Goal: Information Seeking & Learning: Learn about a topic

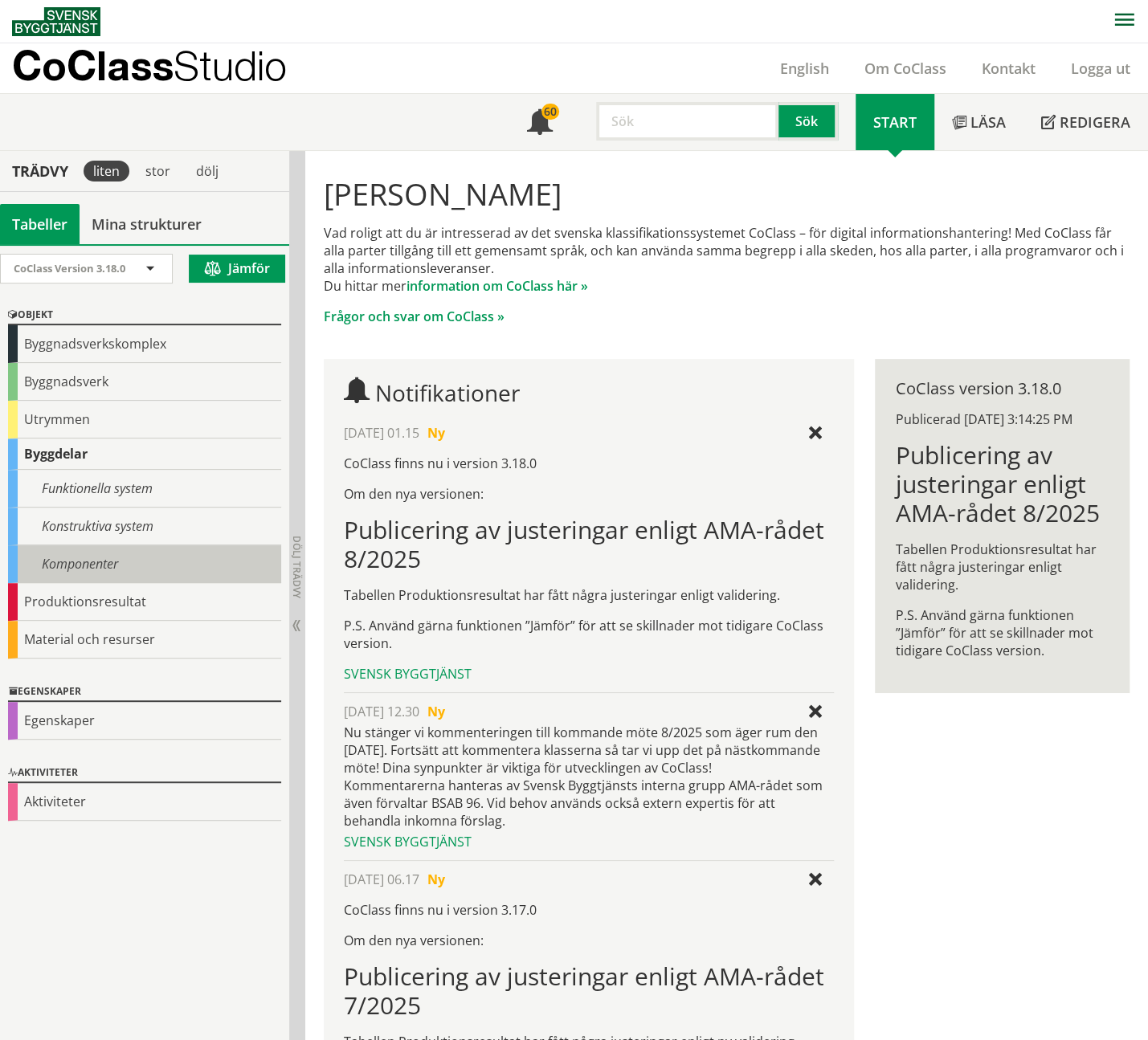
click at [92, 556] on div "Komponenter" at bounding box center [144, 564] width 273 height 38
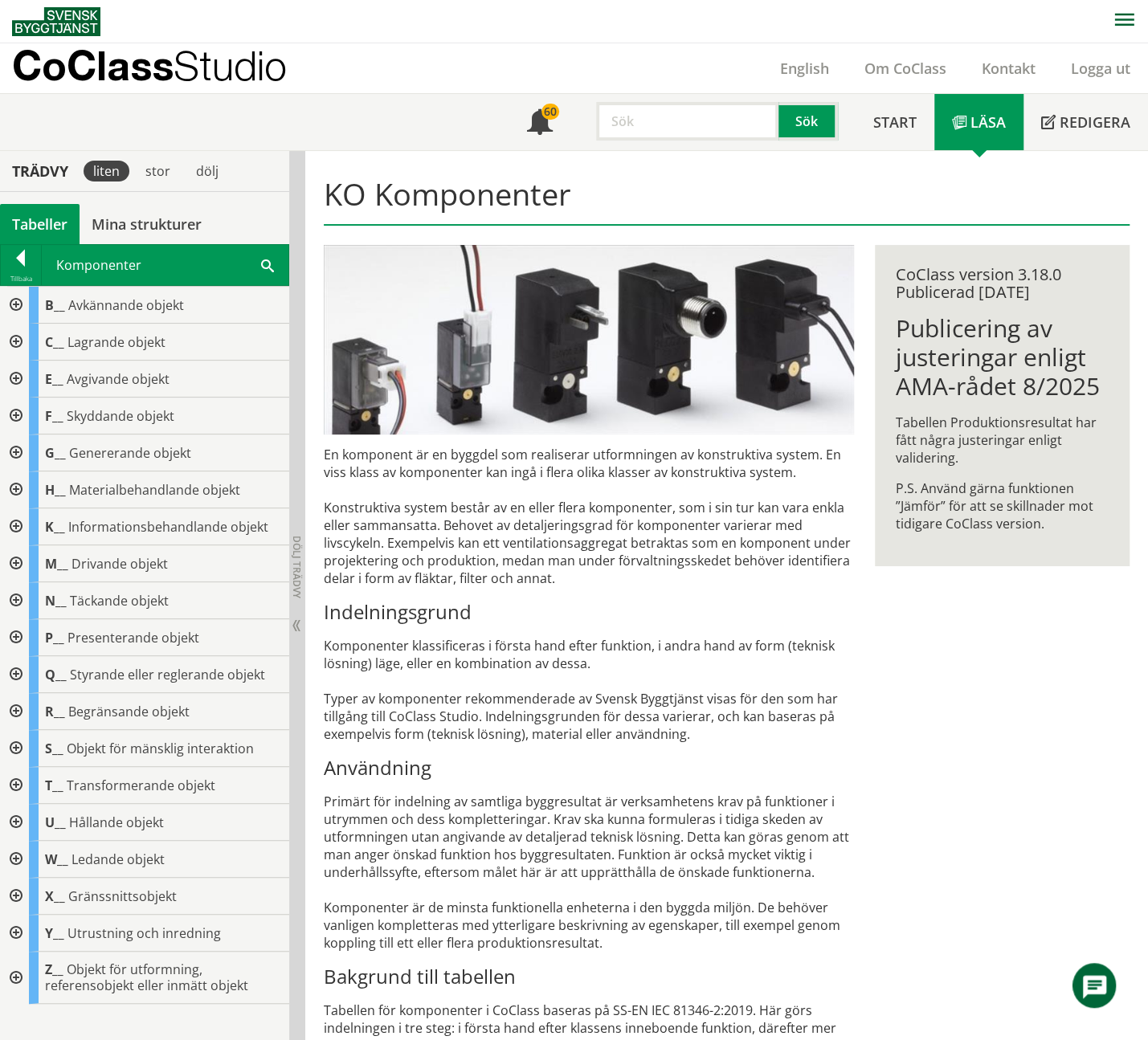
paste input "behållare"
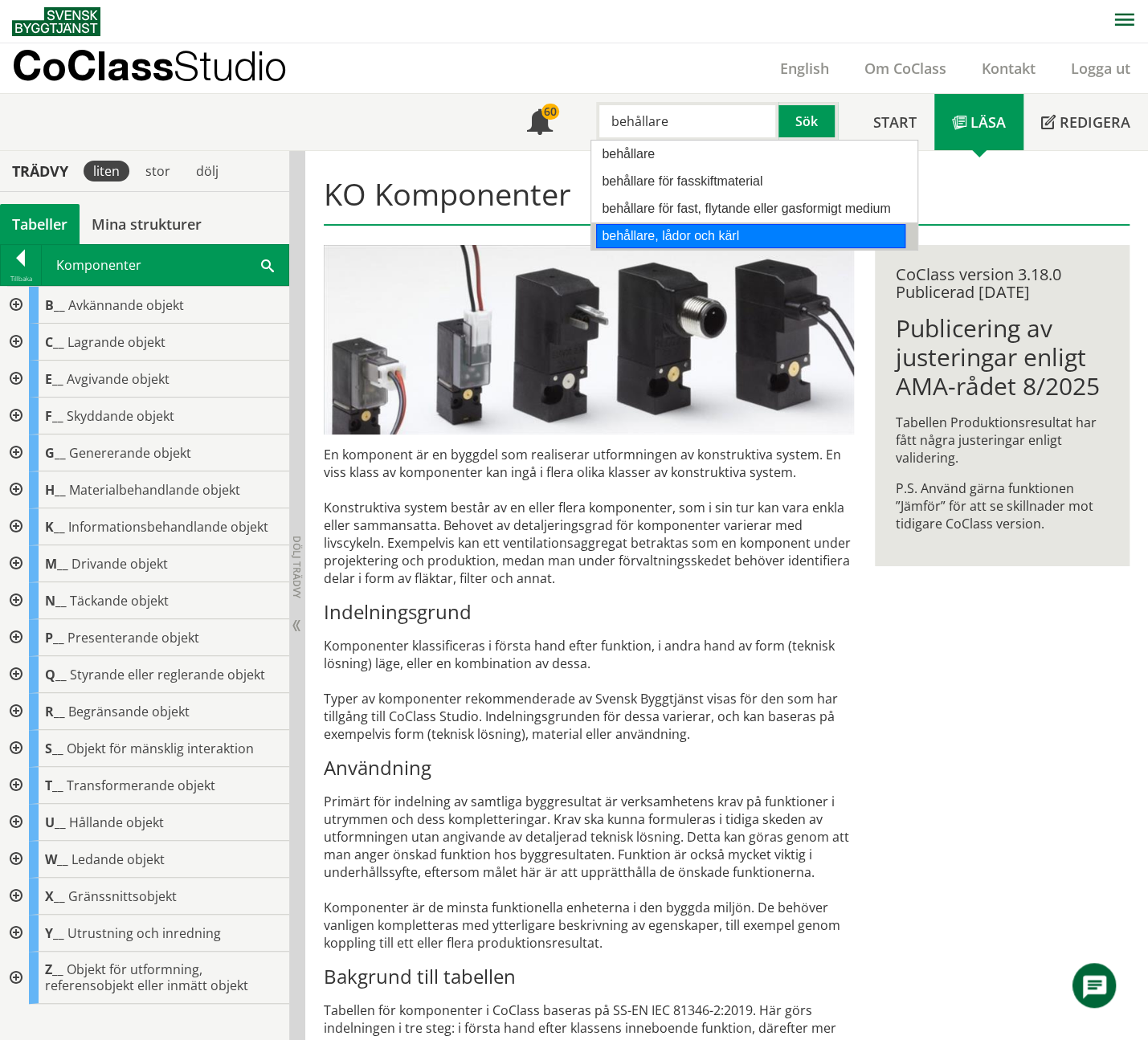
click at [722, 227] on div "behållare, lådor och kärl" at bounding box center [750, 235] width 309 height 24
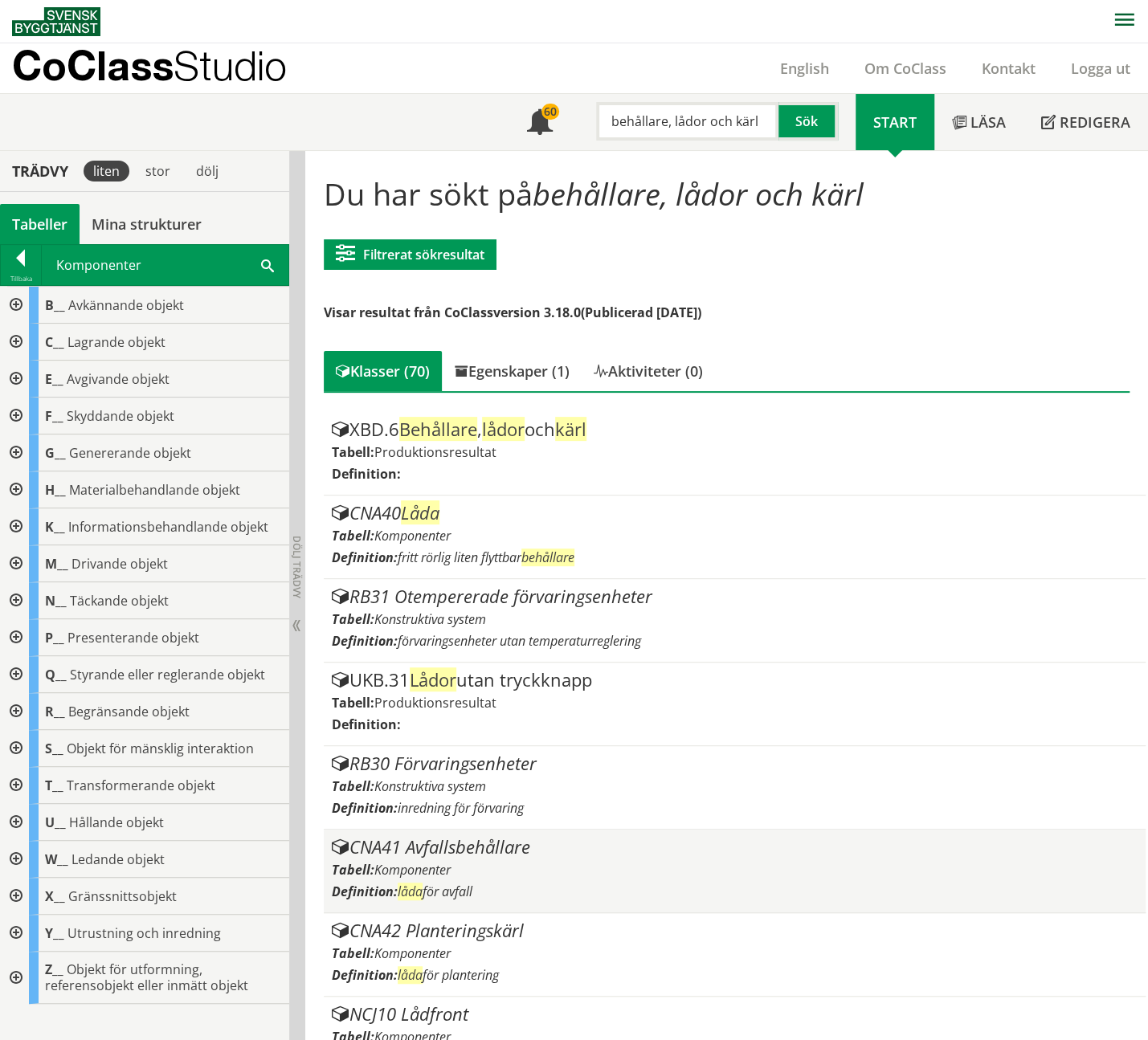
type input "behållare, lådor och kärl"
click at [488, 849] on div "CNA41 Avfallsbehållare" at bounding box center [735, 847] width 807 height 19
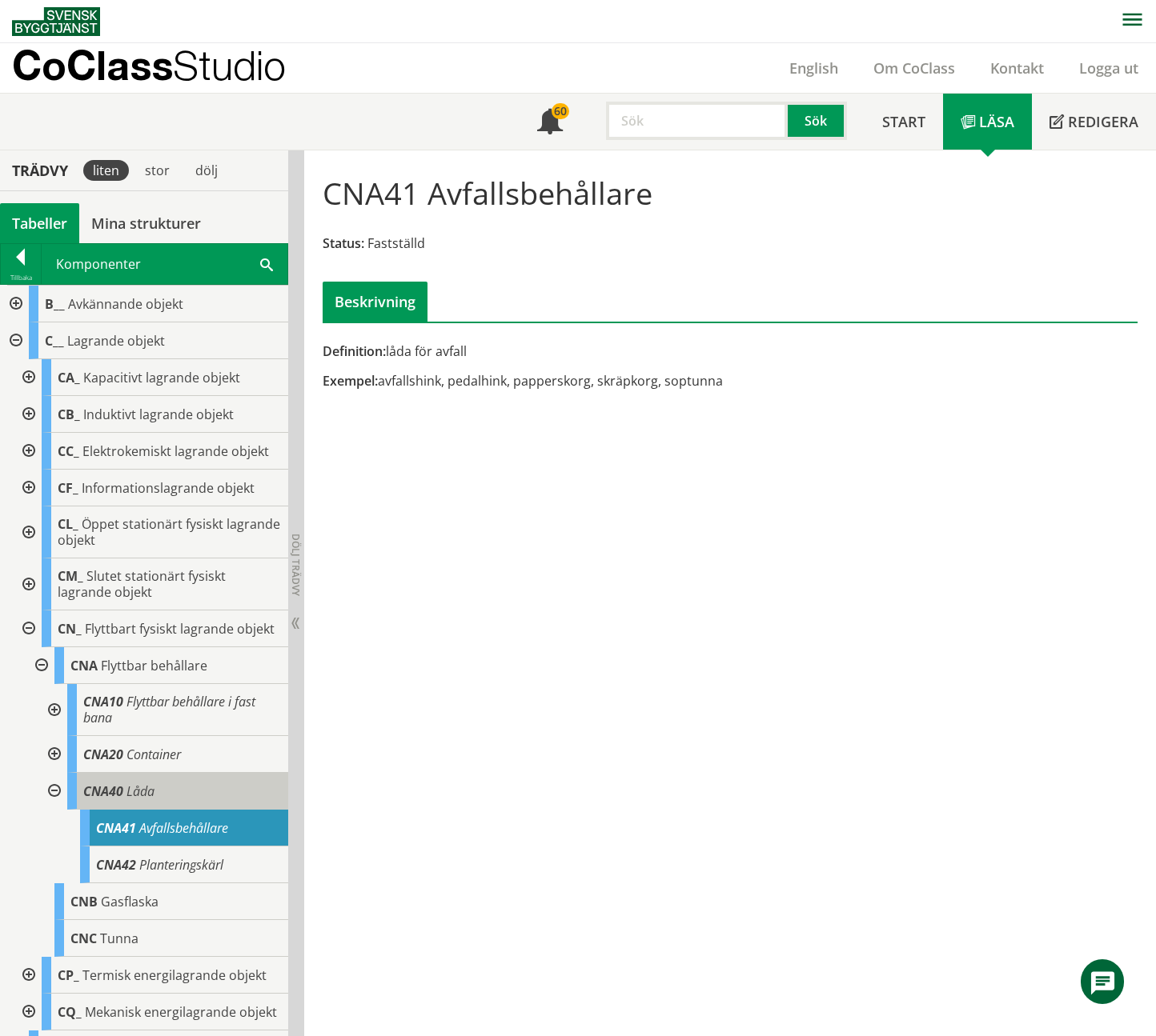
click at [133, 800] on span "Låda" at bounding box center [140, 791] width 28 height 18
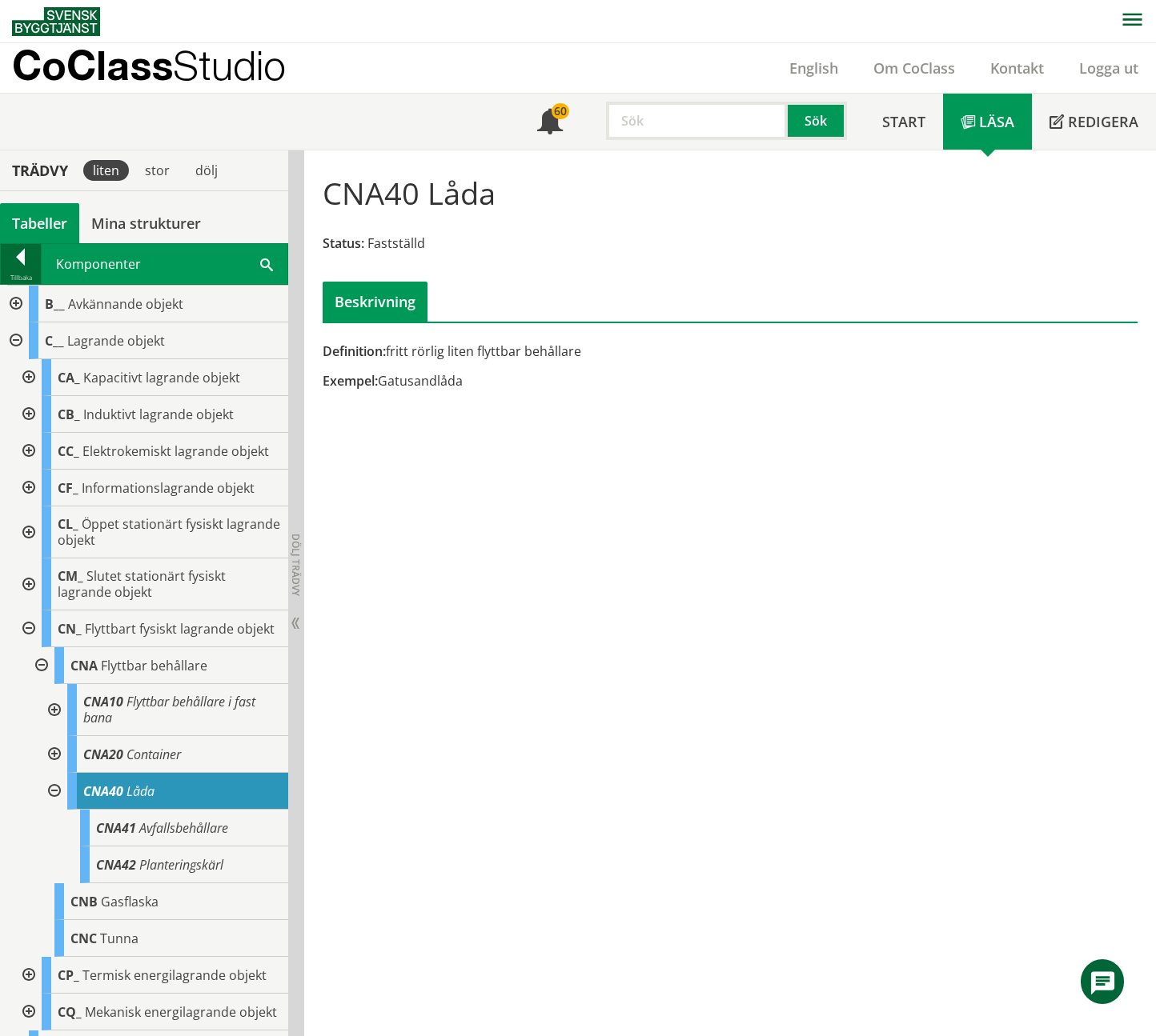
click at [14, 253] on div at bounding box center [21, 260] width 40 height 23
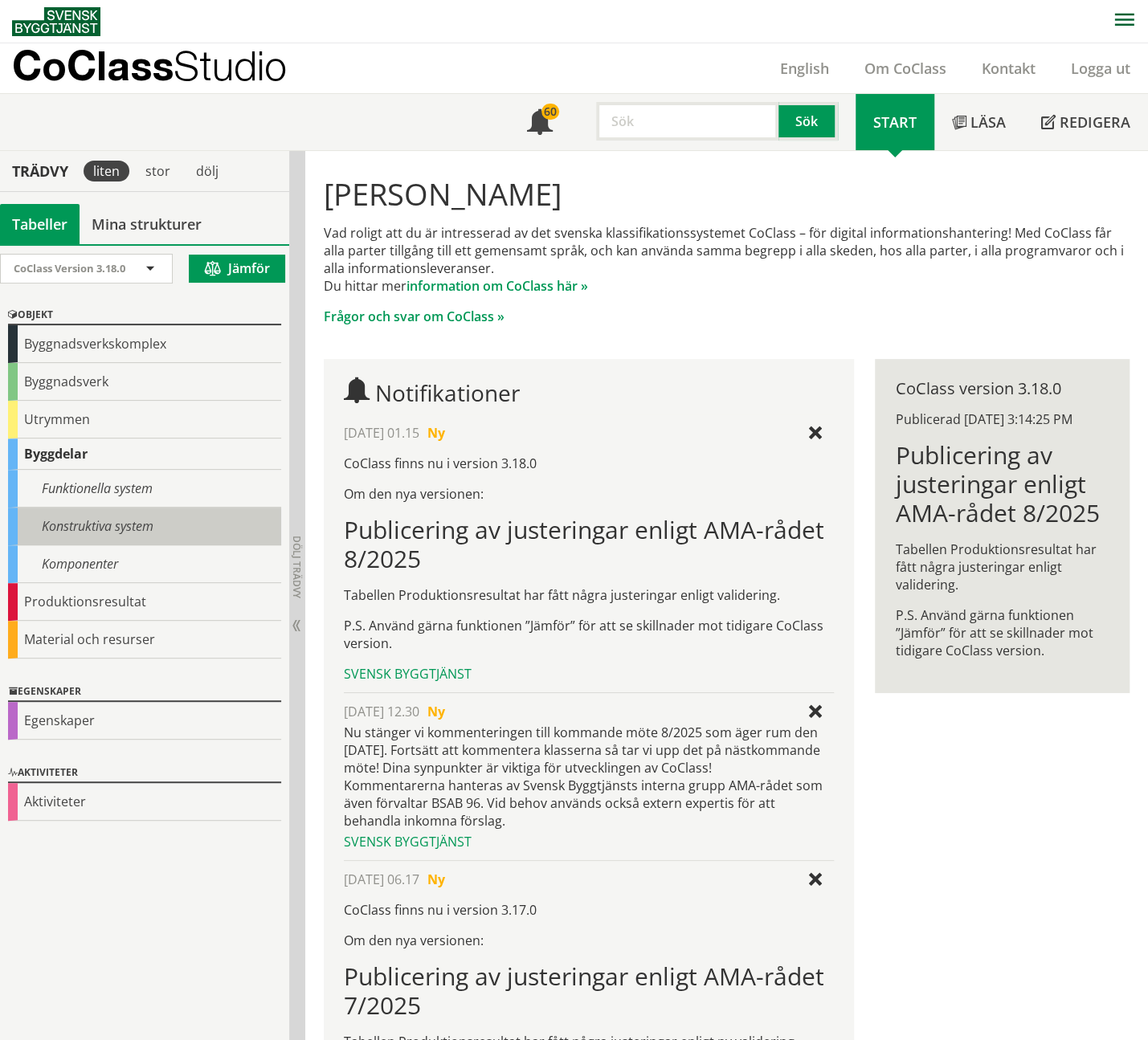
click at [104, 526] on div "Konstruktiva system" at bounding box center [144, 527] width 273 height 38
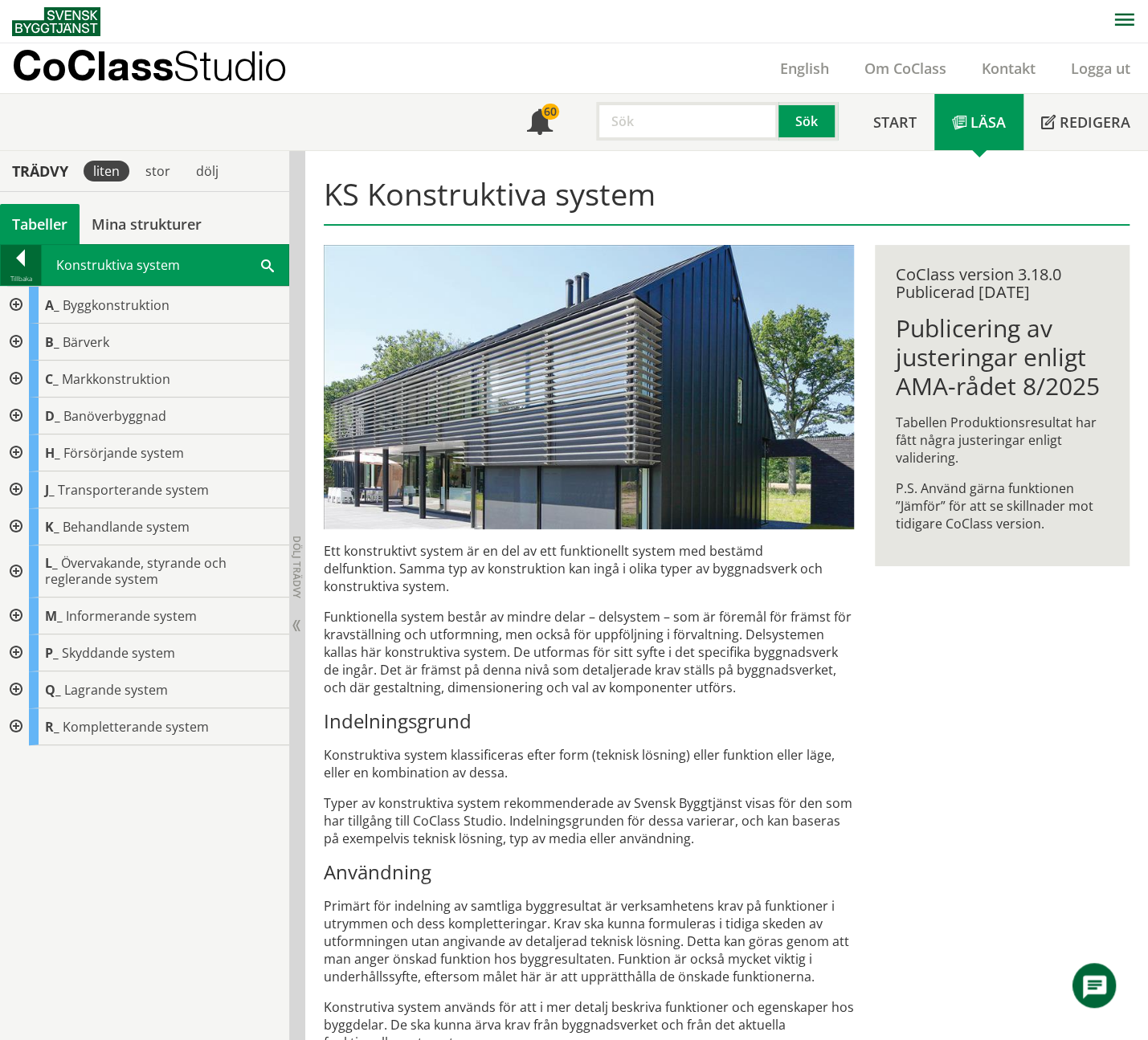
click at [14, 251] on div at bounding box center [21, 261] width 40 height 23
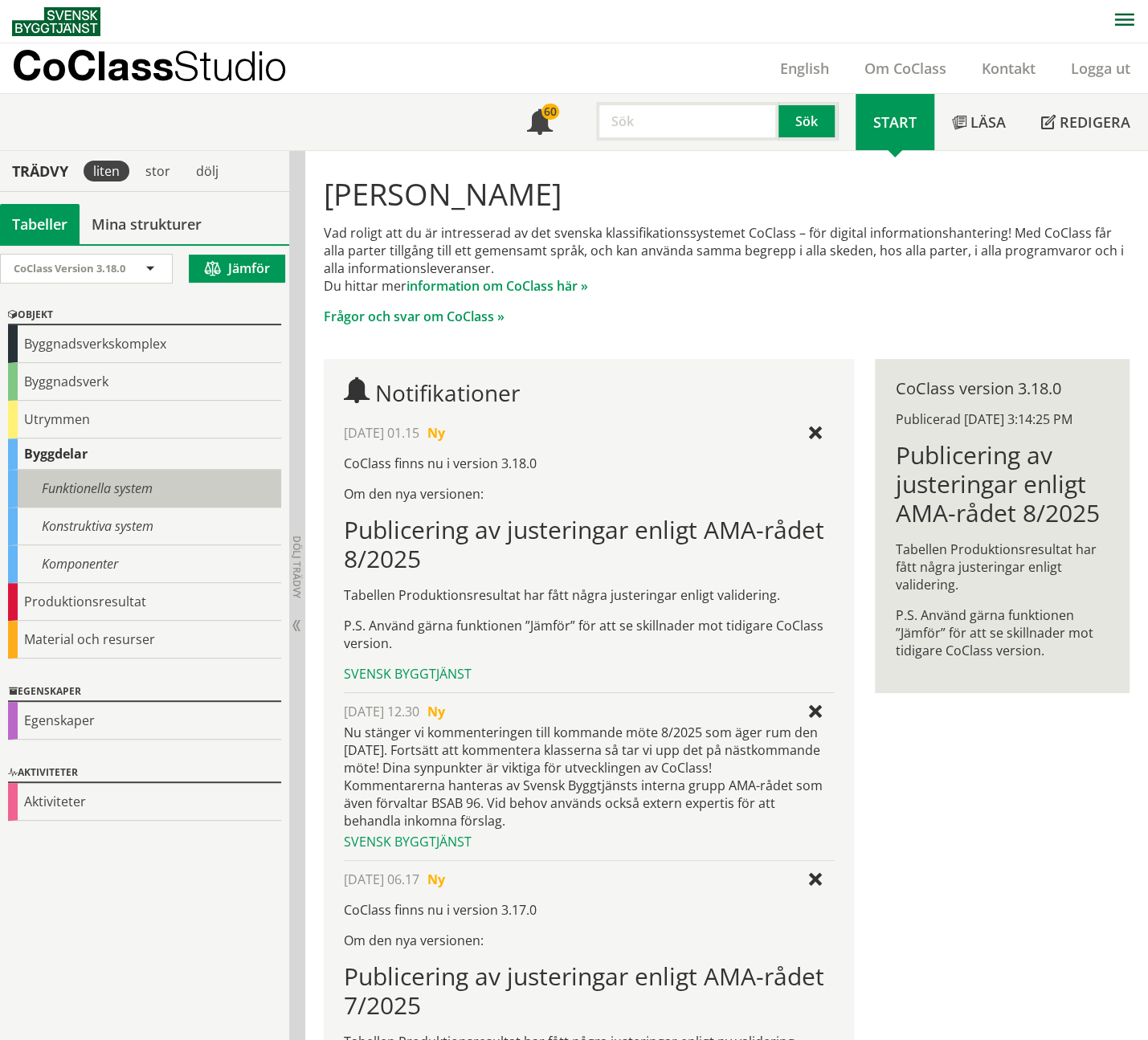
click at [111, 490] on div "Funktionella system" at bounding box center [144, 489] width 273 height 38
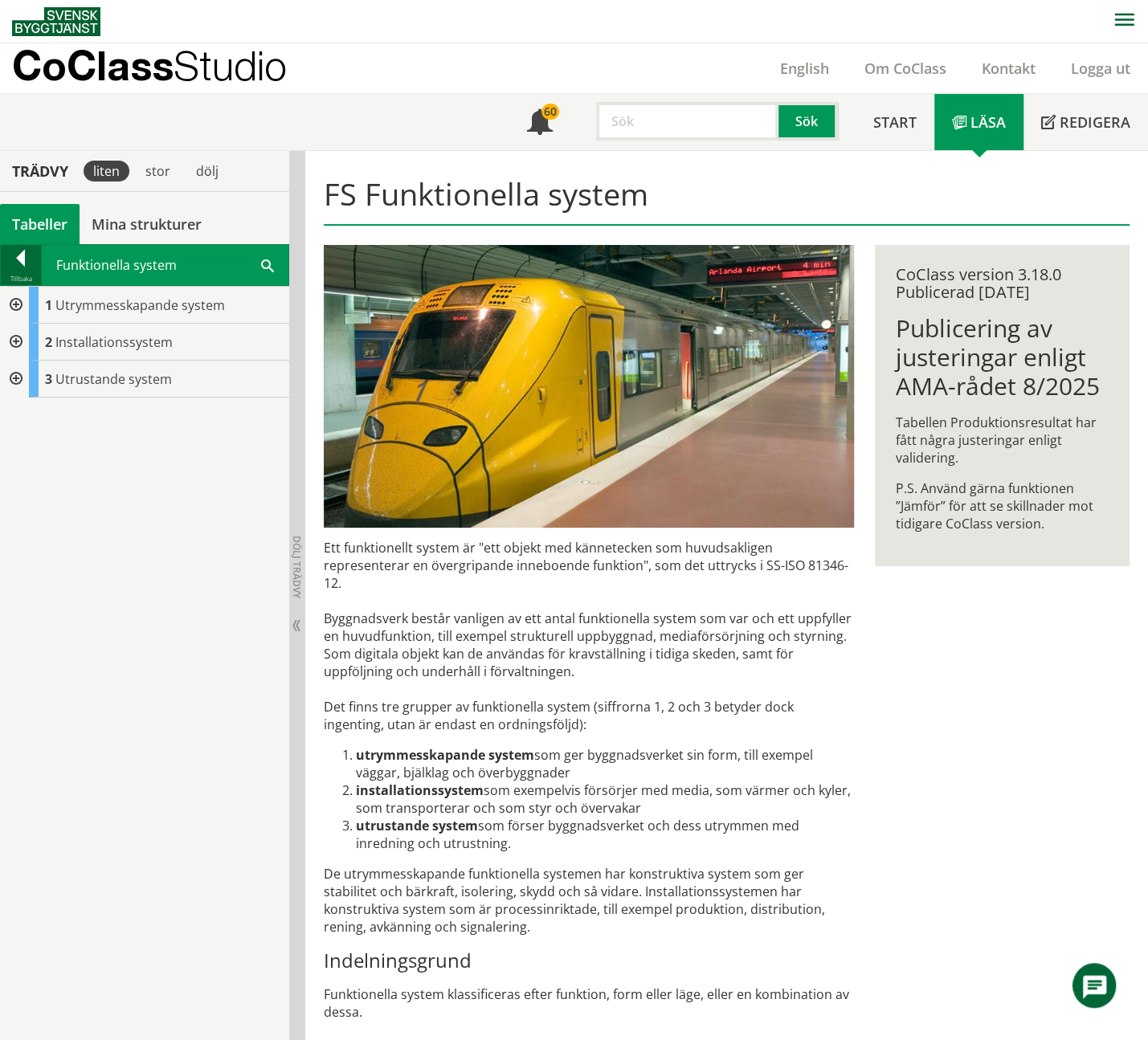
click at [24, 254] on div at bounding box center [21, 261] width 40 height 23
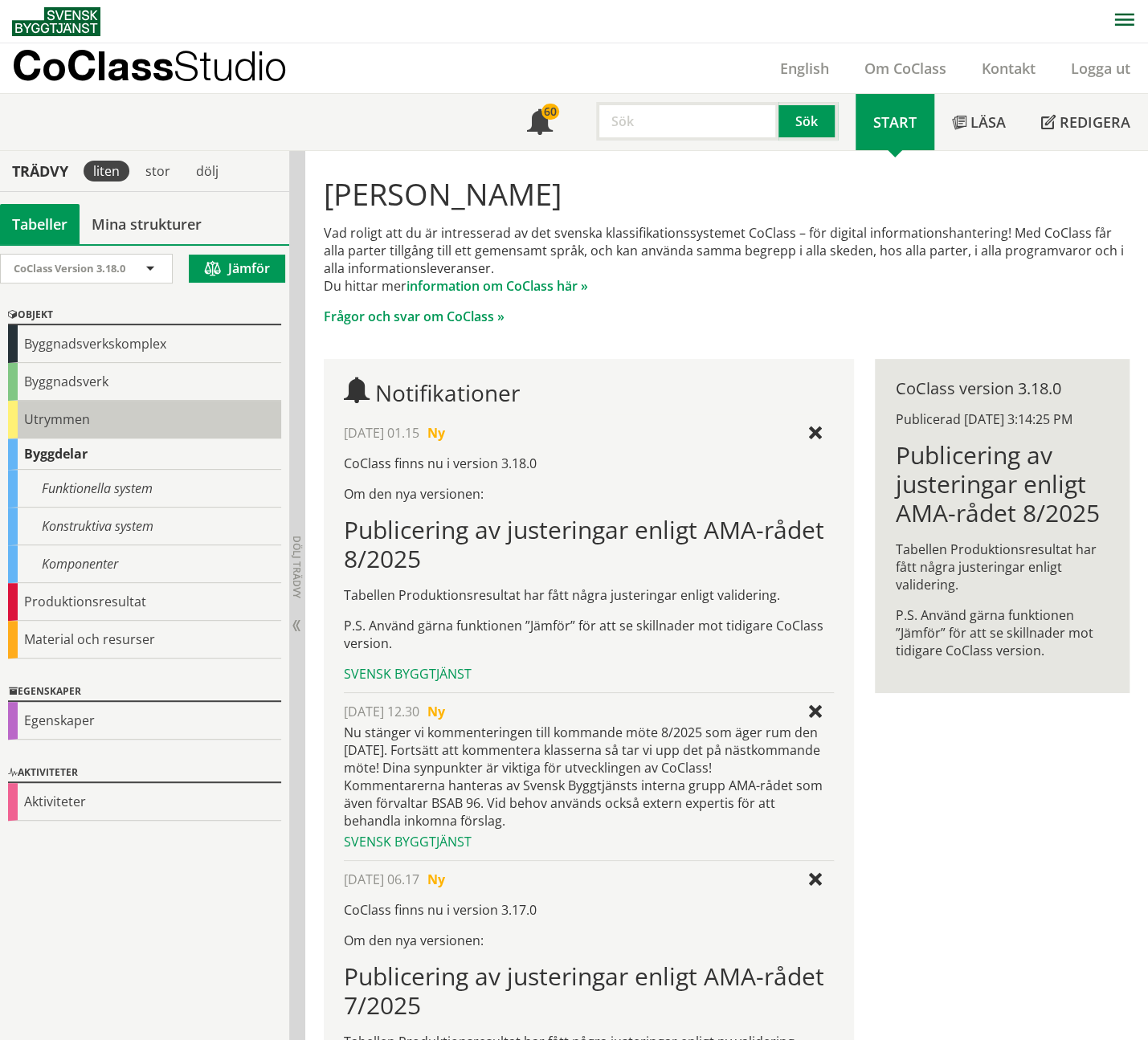
click at [67, 420] on div "Utrymmen" at bounding box center [144, 420] width 273 height 38
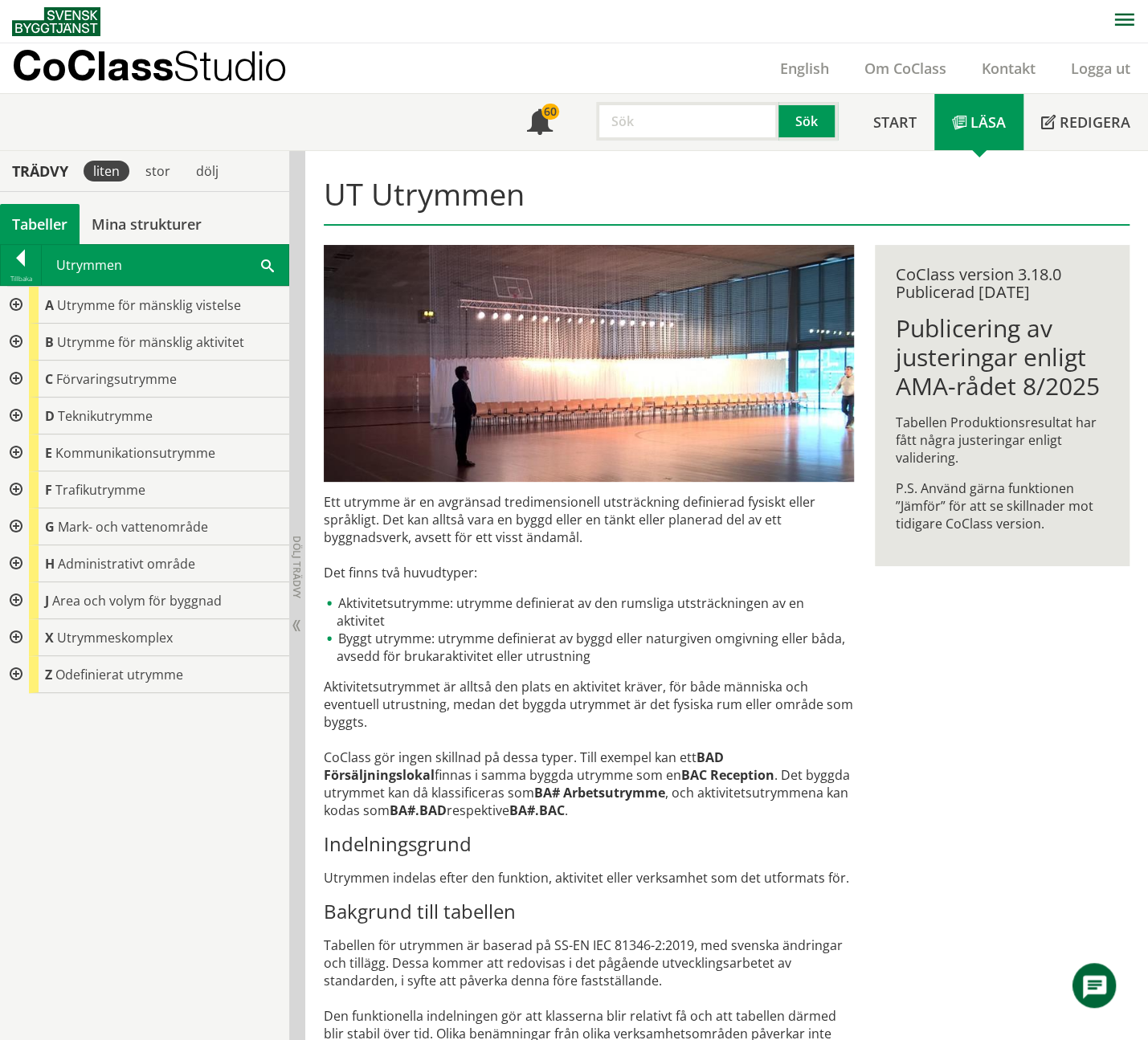
click at [14, 518] on div at bounding box center [14, 527] width 29 height 37
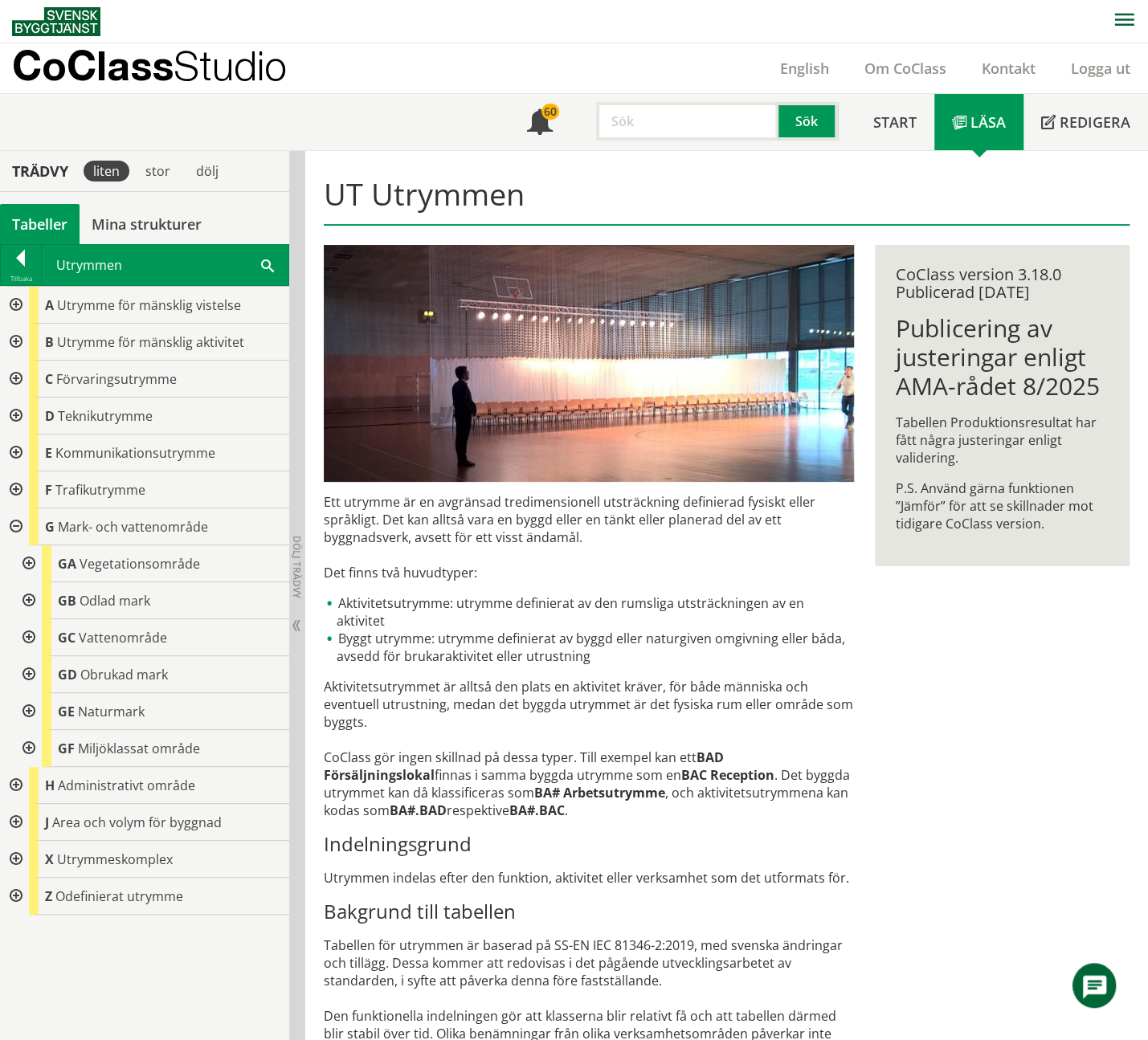
click at [14, 518] on div at bounding box center [14, 527] width 29 height 37
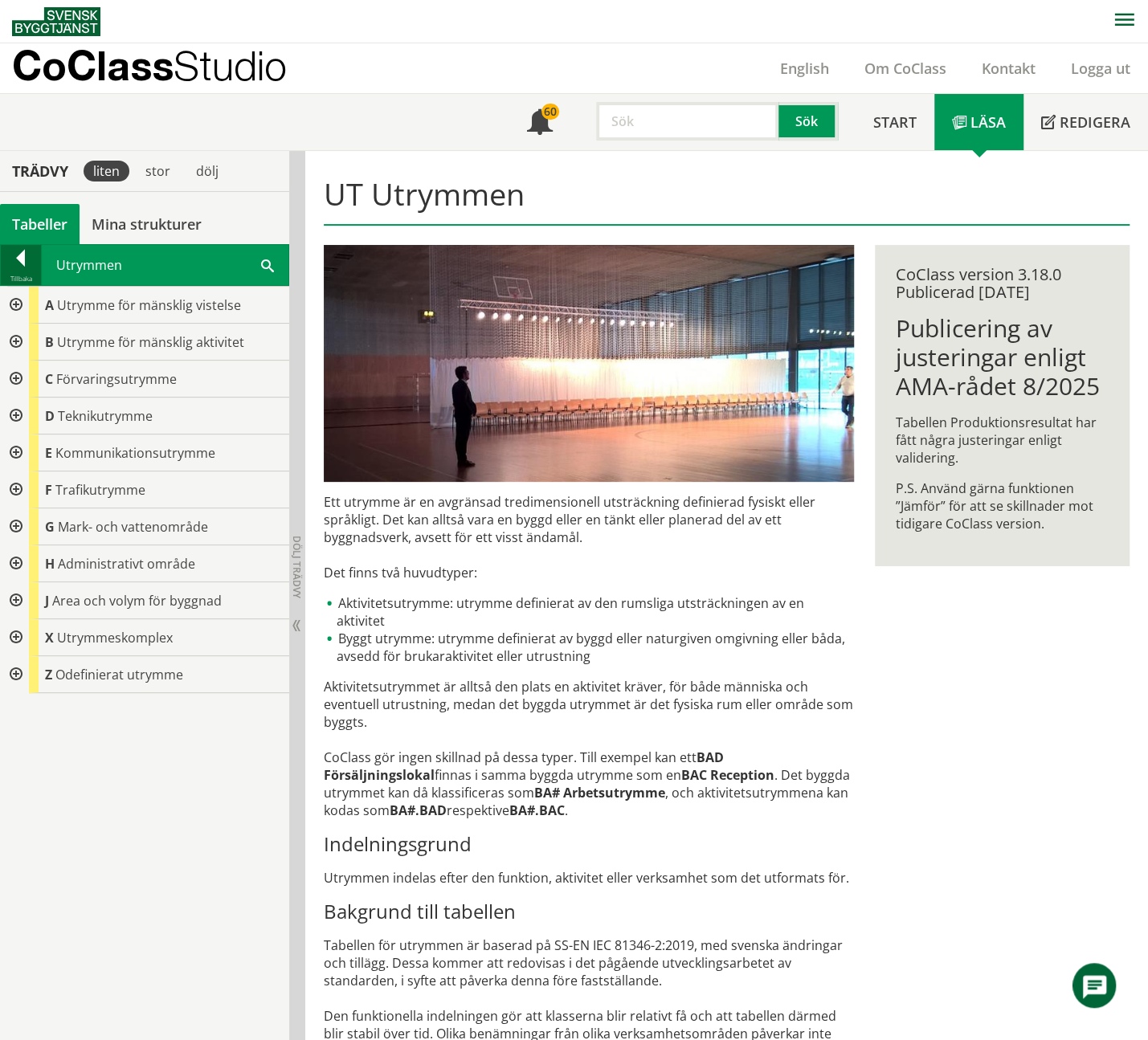
click at [23, 254] on div at bounding box center [21, 261] width 40 height 23
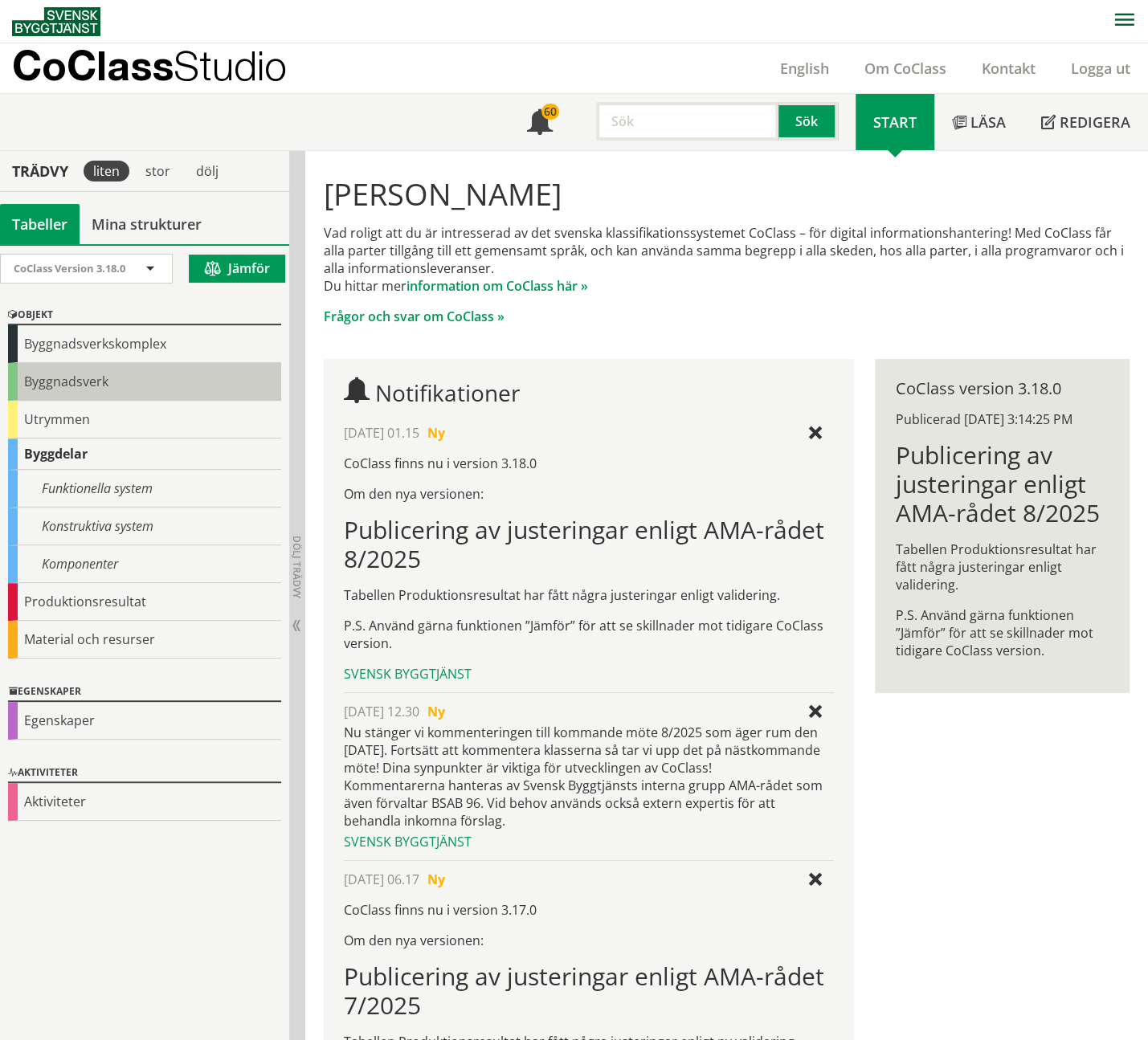
click at [101, 375] on div "Byggnadsverk" at bounding box center [144, 382] width 273 height 38
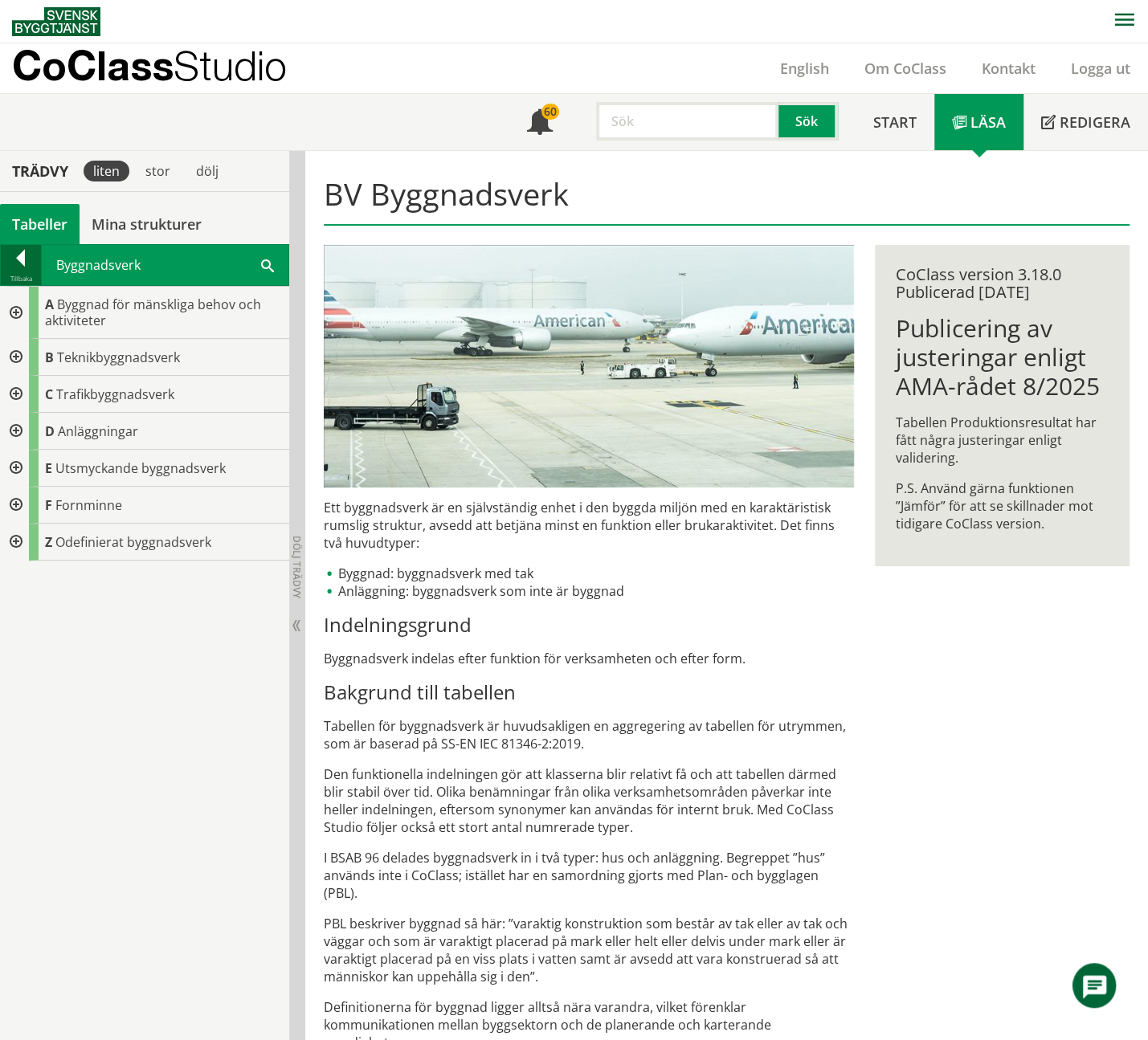
click at [26, 253] on div at bounding box center [21, 261] width 40 height 23
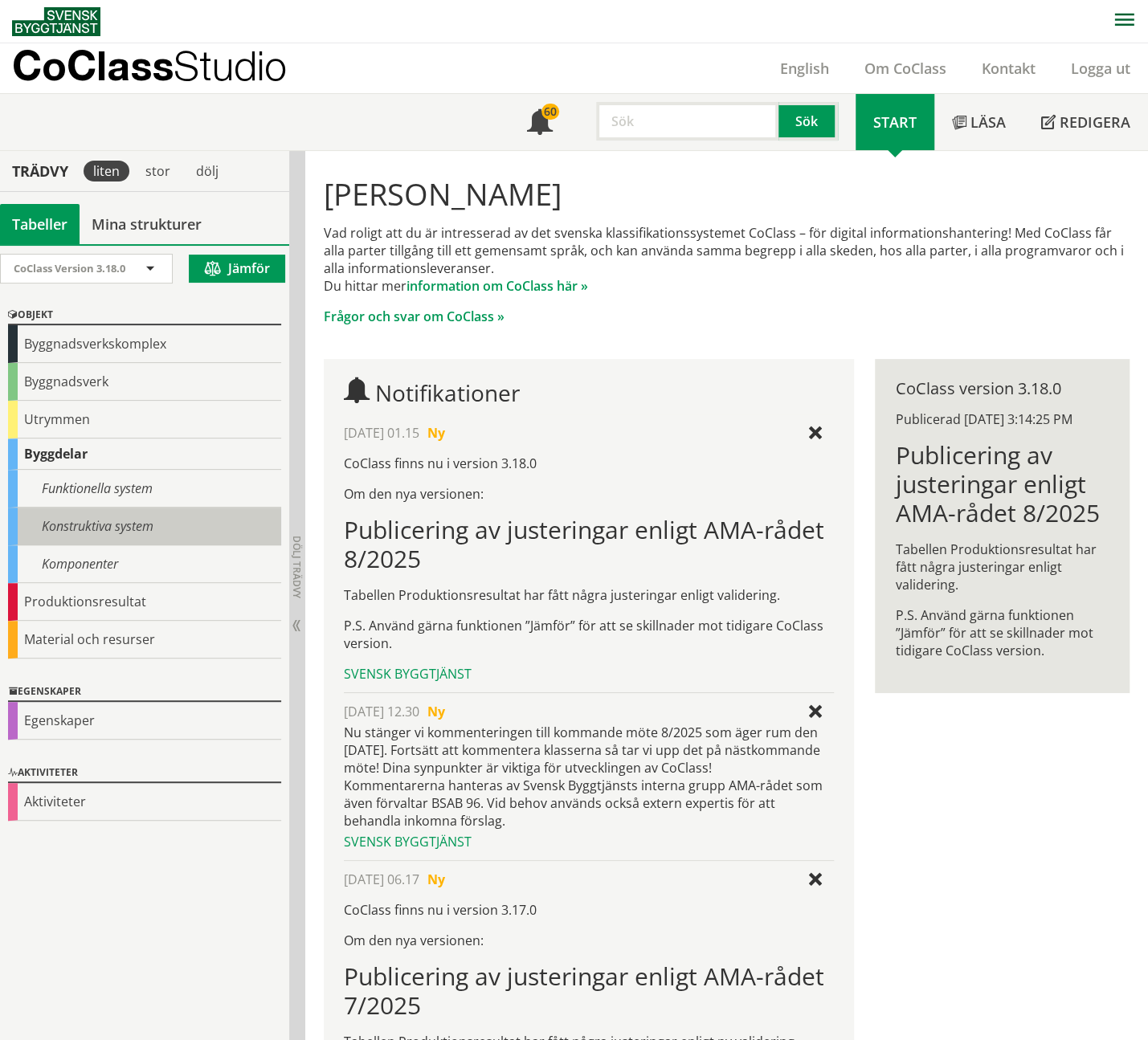
click at [130, 523] on div "Konstruktiva system" at bounding box center [144, 527] width 273 height 38
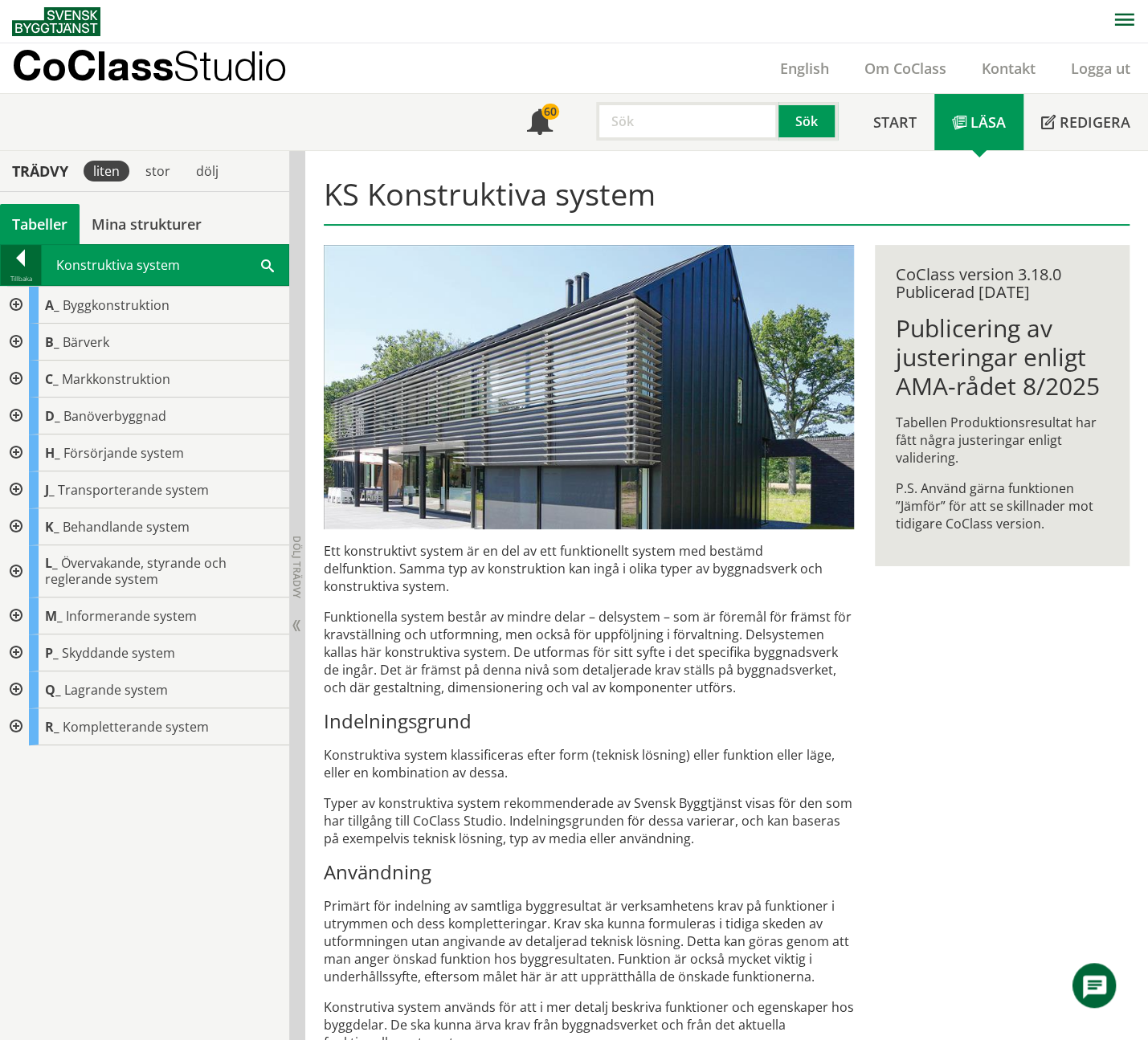
click at [18, 263] on div at bounding box center [21, 261] width 40 height 23
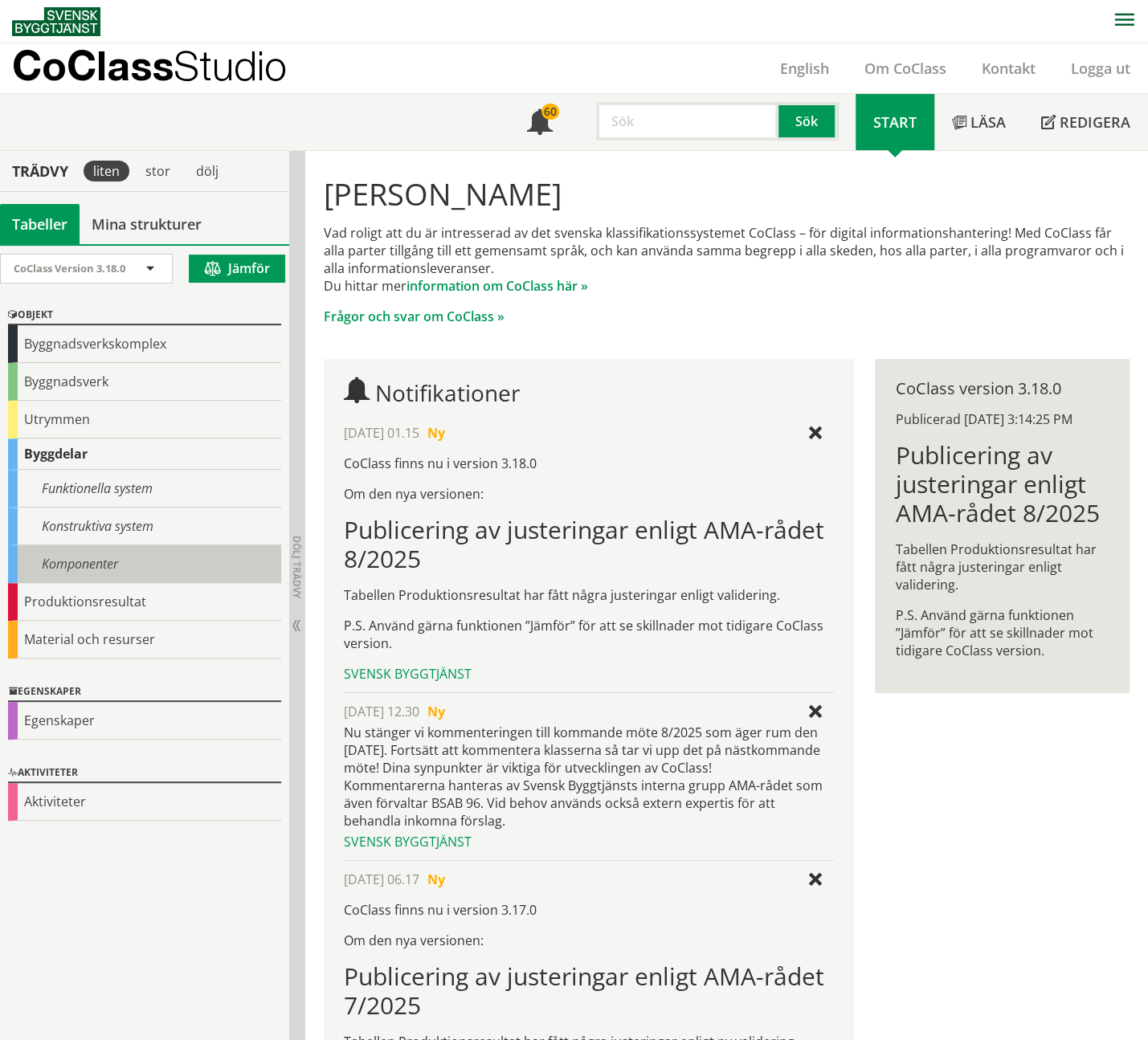
click at [91, 563] on div "Komponenter" at bounding box center [144, 564] width 273 height 38
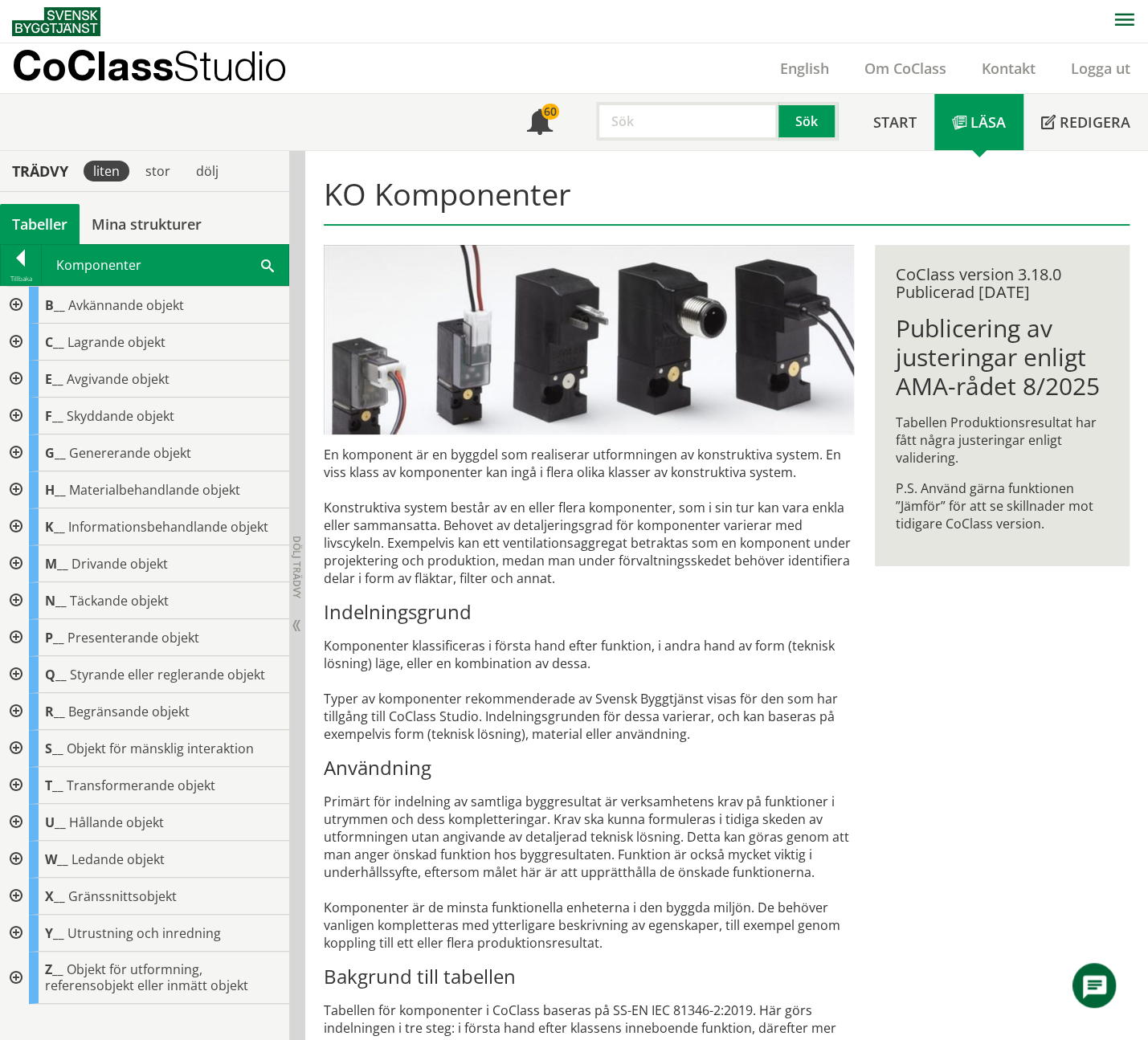
click at [13, 442] on div at bounding box center [14, 453] width 29 height 37
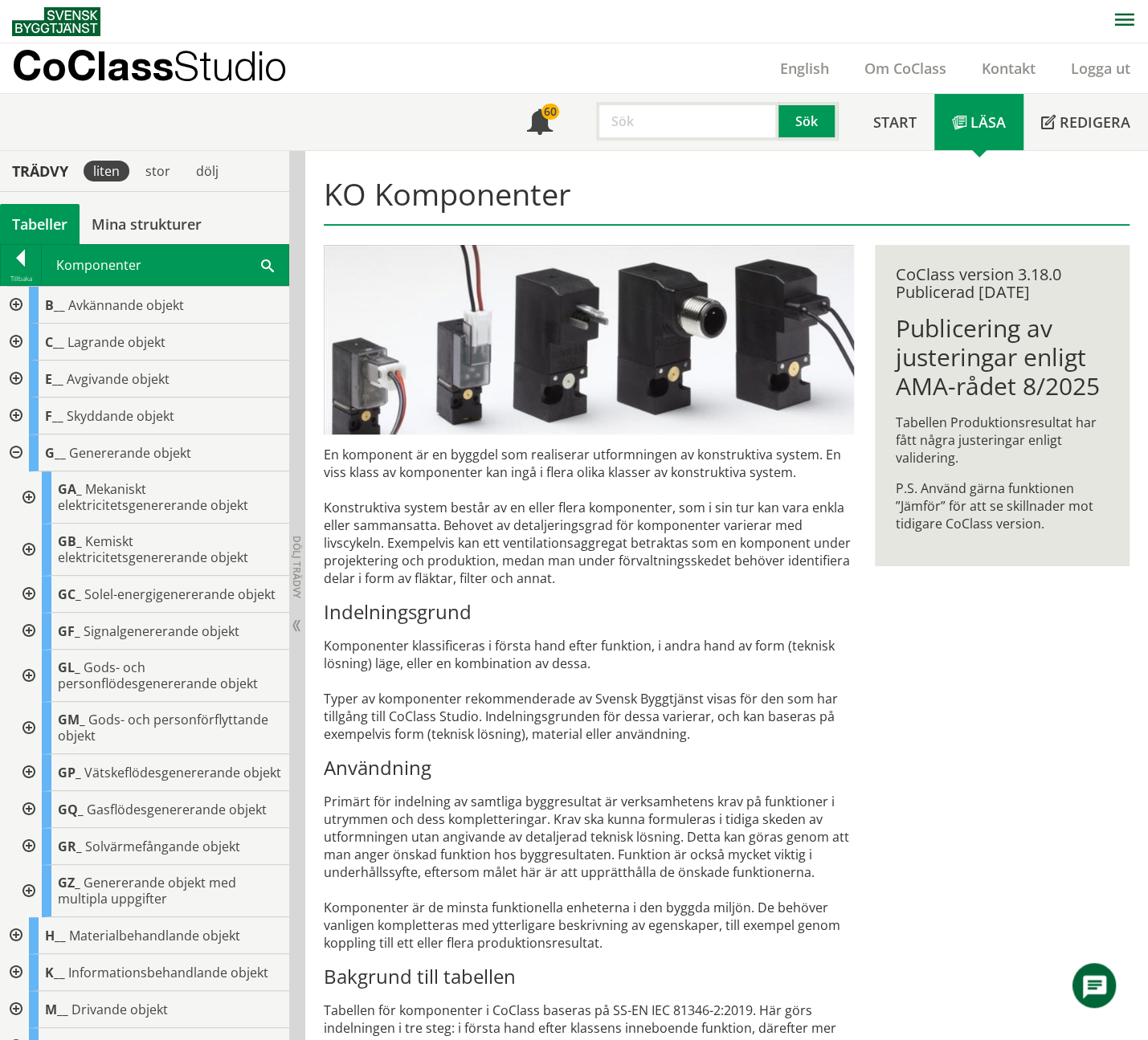
click at [13, 442] on div at bounding box center [14, 453] width 29 height 37
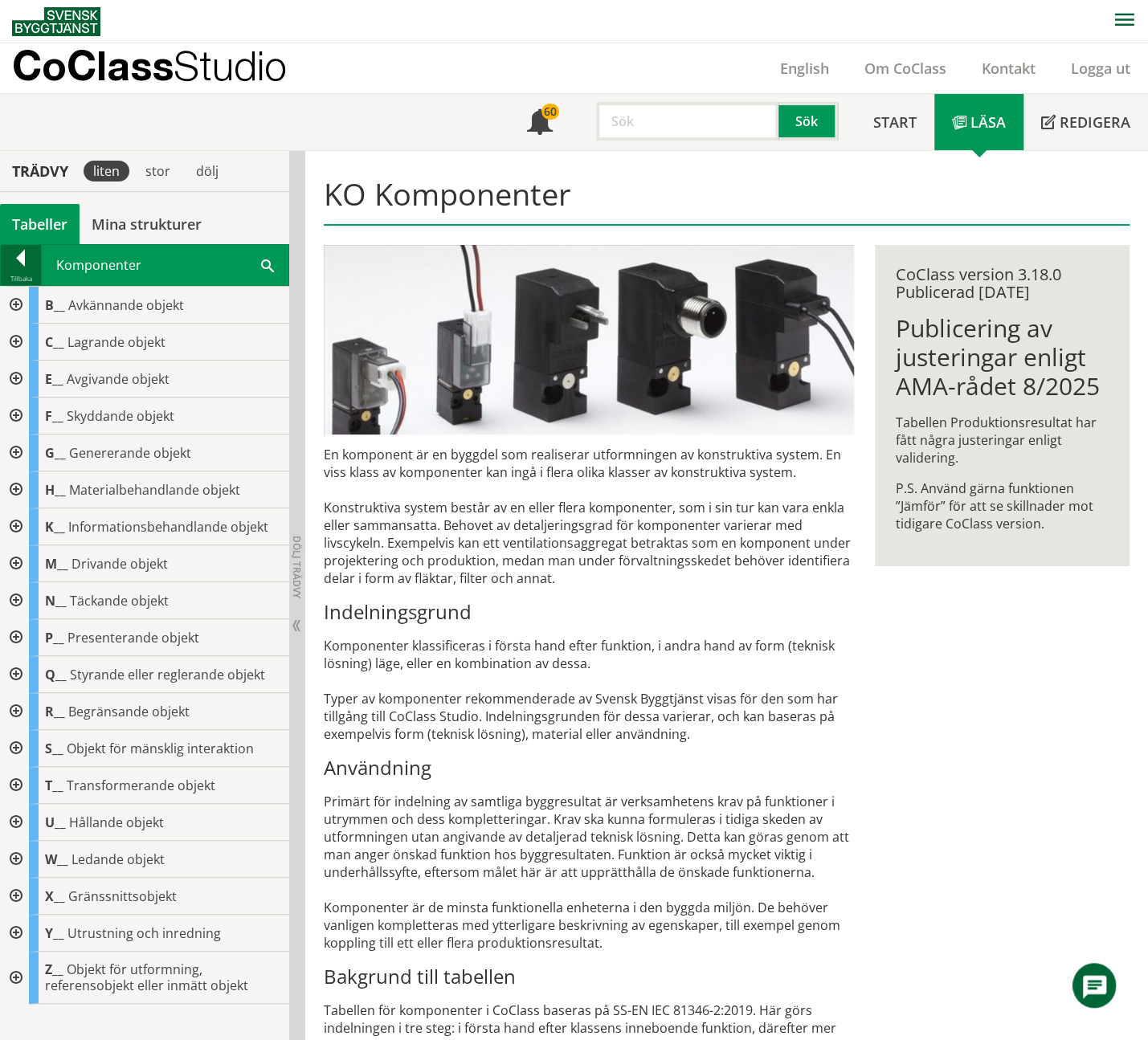
click at [21, 266] on div at bounding box center [21, 261] width 40 height 23
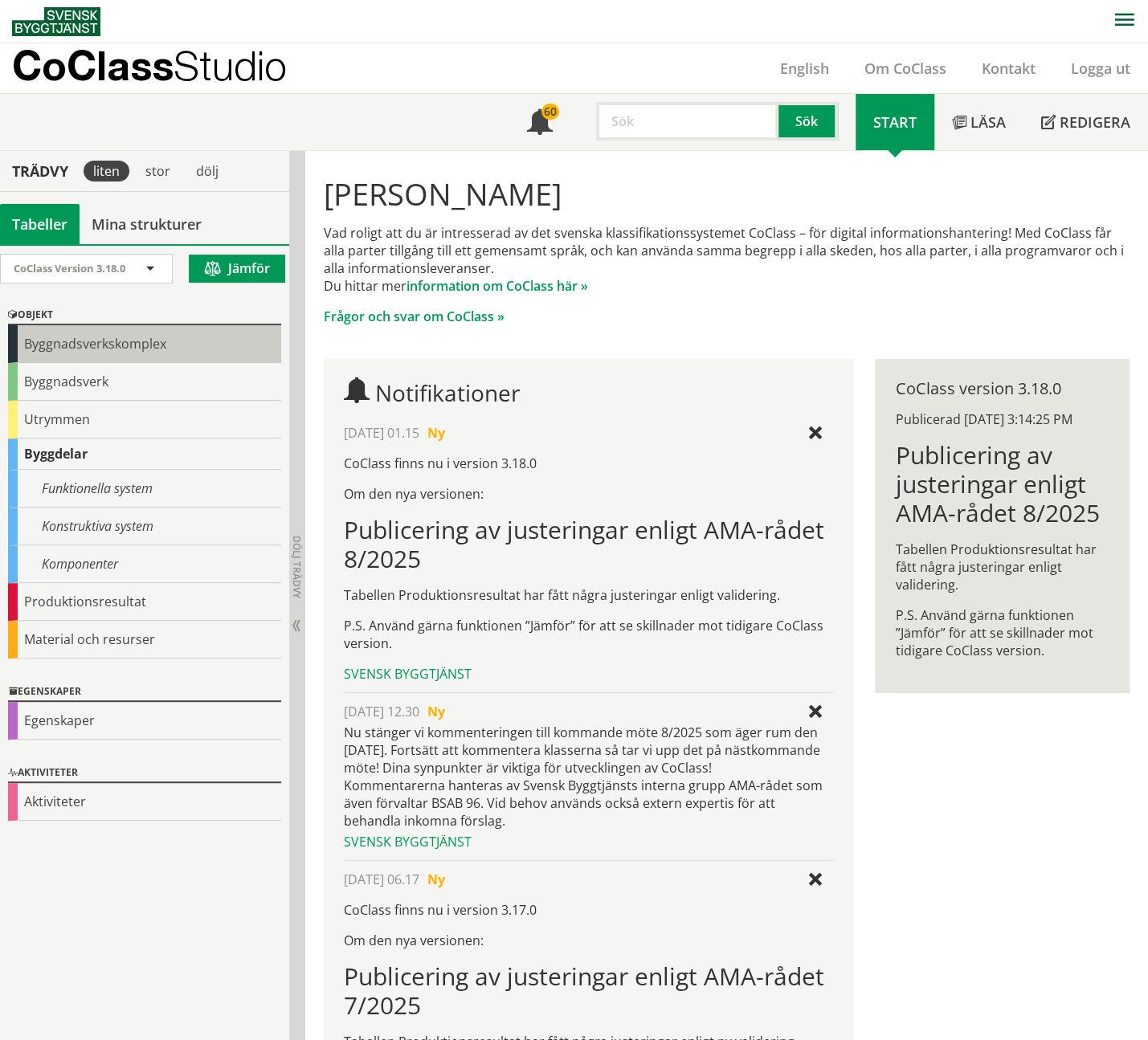
click at [119, 344] on div "Byggnadsverkskomplex" at bounding box center [144, 344] width 273 height 38
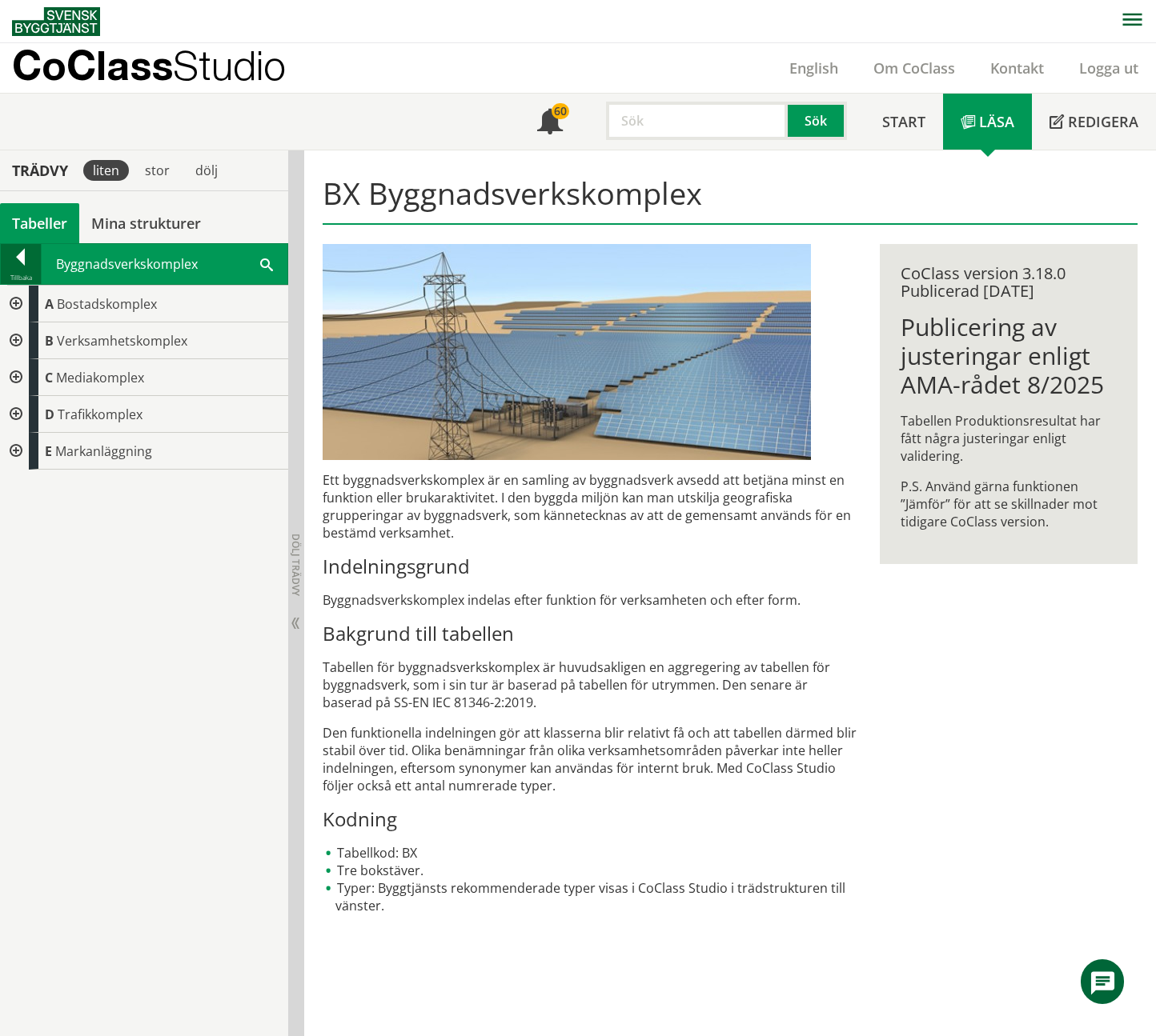
click at [21, 257] on div at bounding box center [21, 260] width 40 height 23
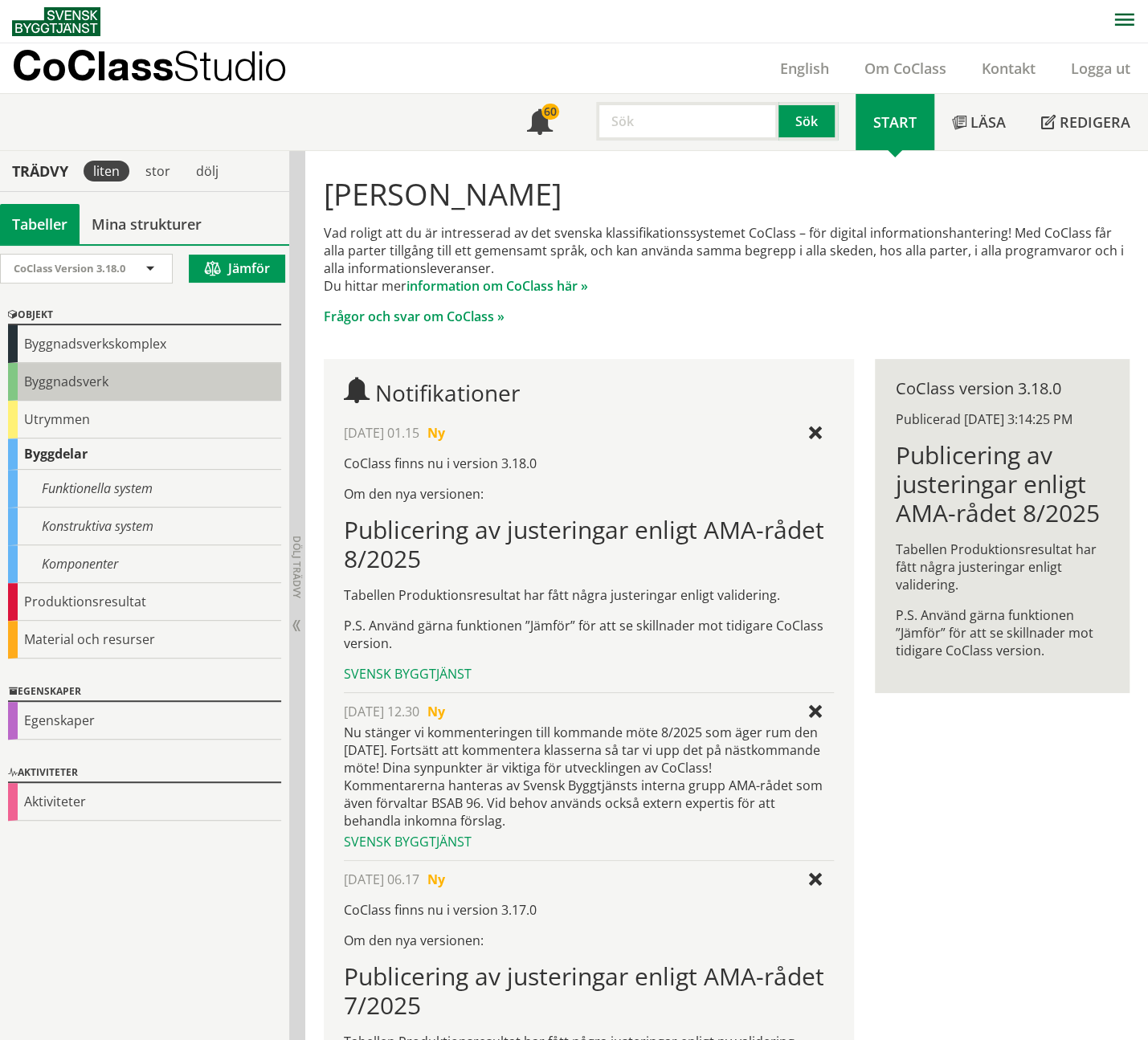
click at [84, 381] on div "Byggnadsverk" at bounding box center [144, 382] width 273 height 38
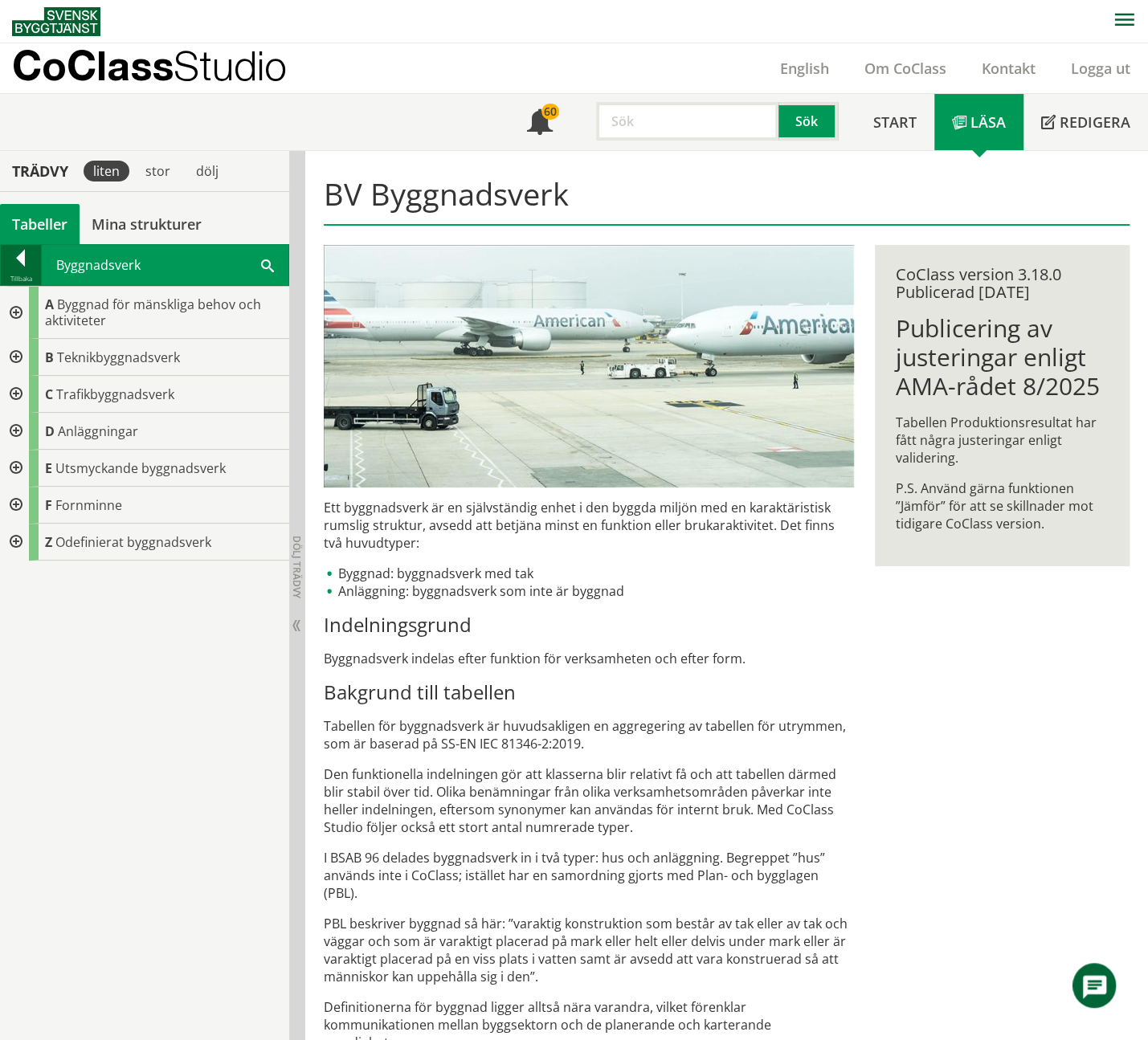
click at [24, 252] on div at bounding box center [21, 261] width 40 height 23
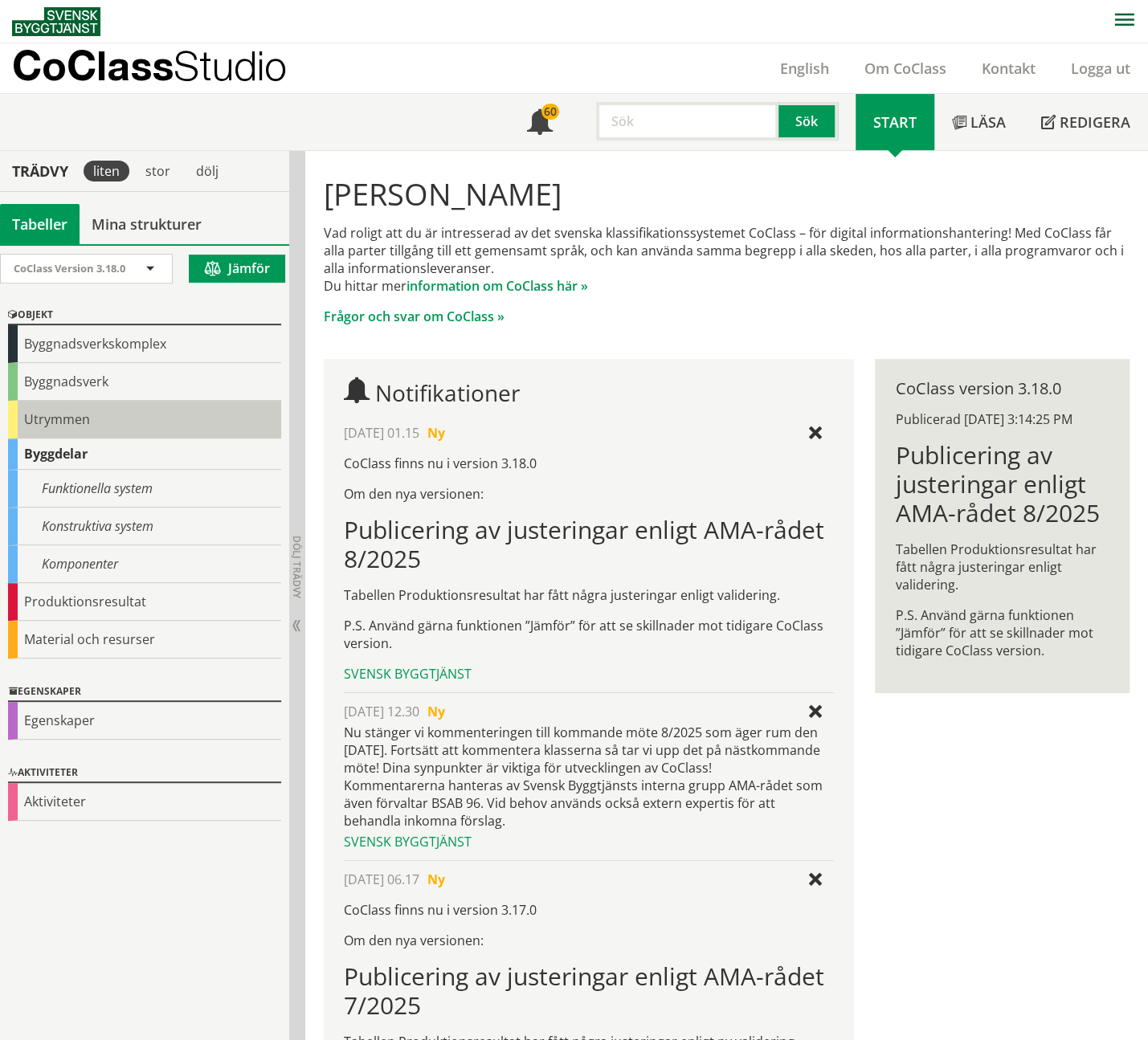
click at [68, 420] on div "Utrymmen" at bounding box center [144, 420] width 273 height 38
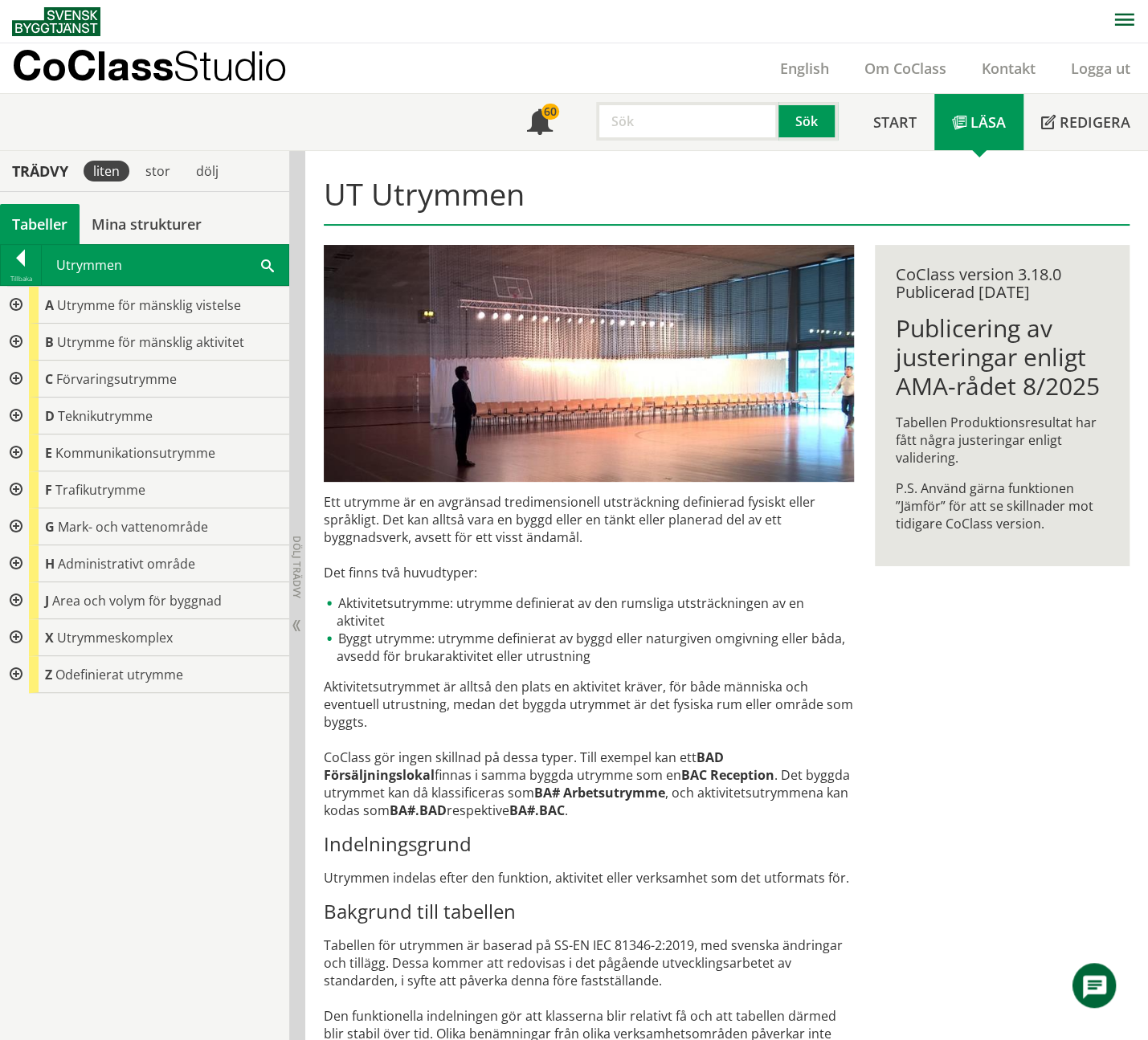
click at [16, 522] on div at bounding box center [14, 527] width 29 height 37
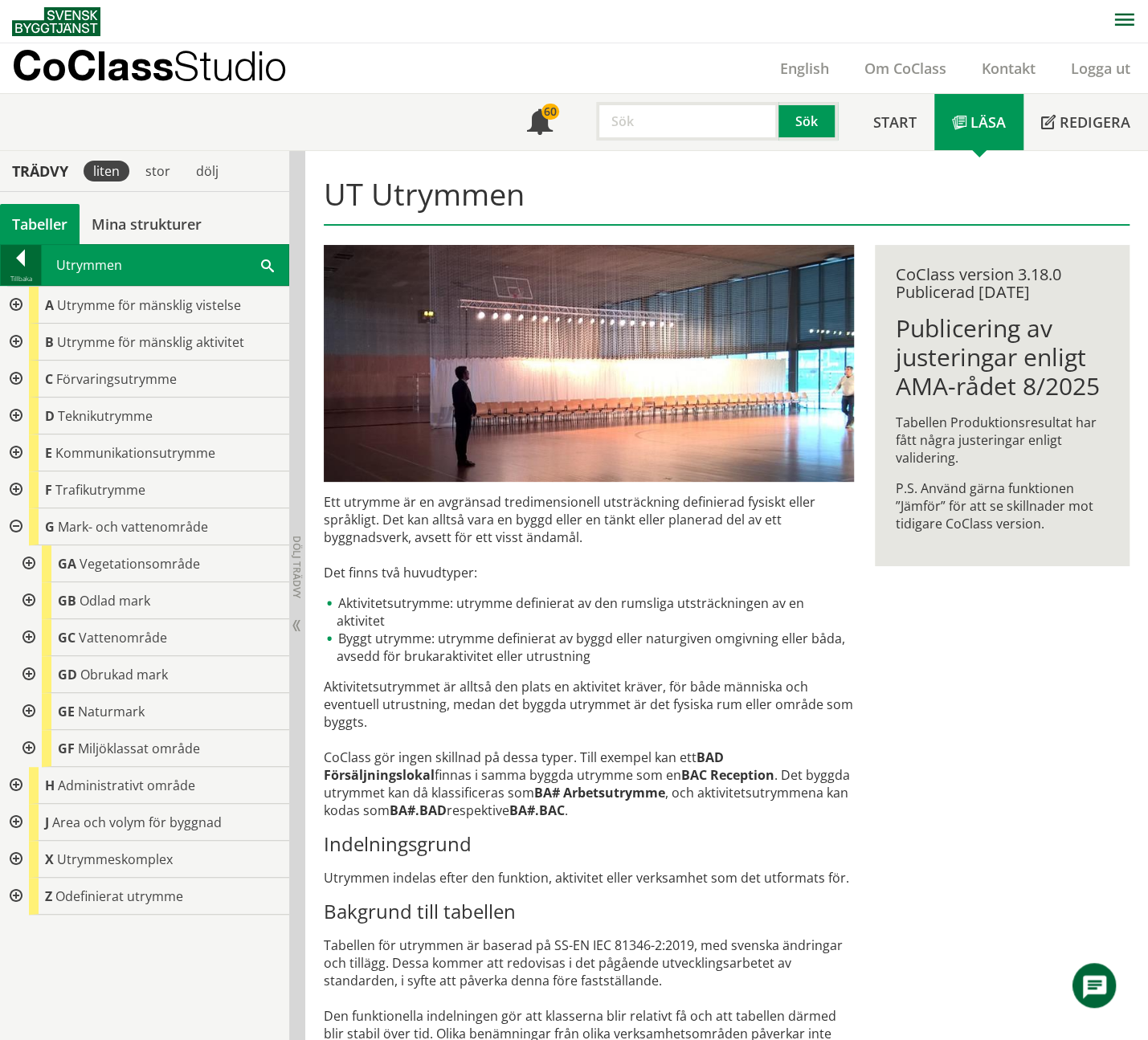
click at [24, 260] on div at bounding box center [21, 261] width 40 height 23
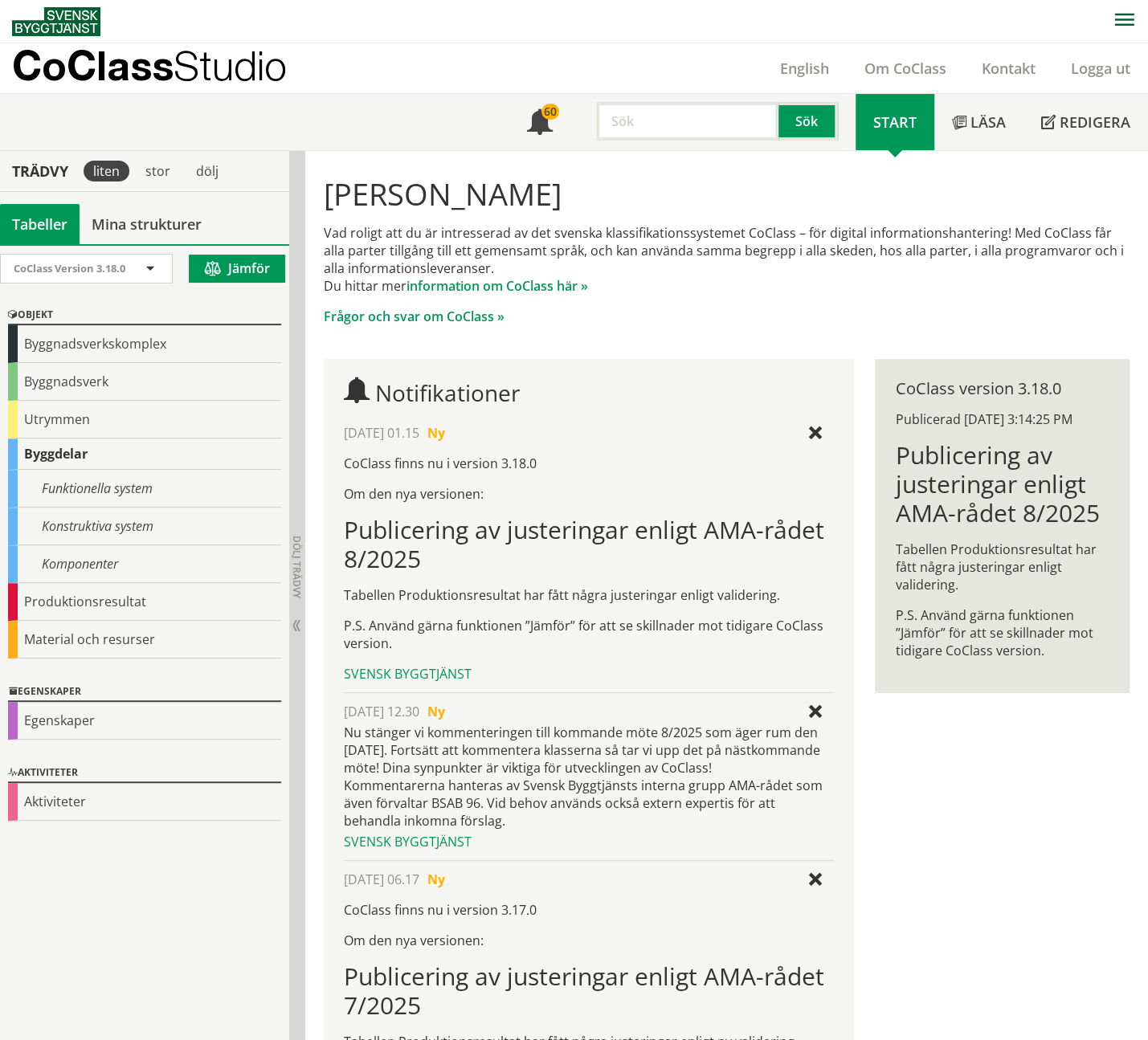
click at [72, 456] on div "Byggdelar" at bounding box center [144, 454] width 273 height 31
click at [66, 523] on div "Konstruktiva system" at bounding box center [144, 527] width 273 height 38
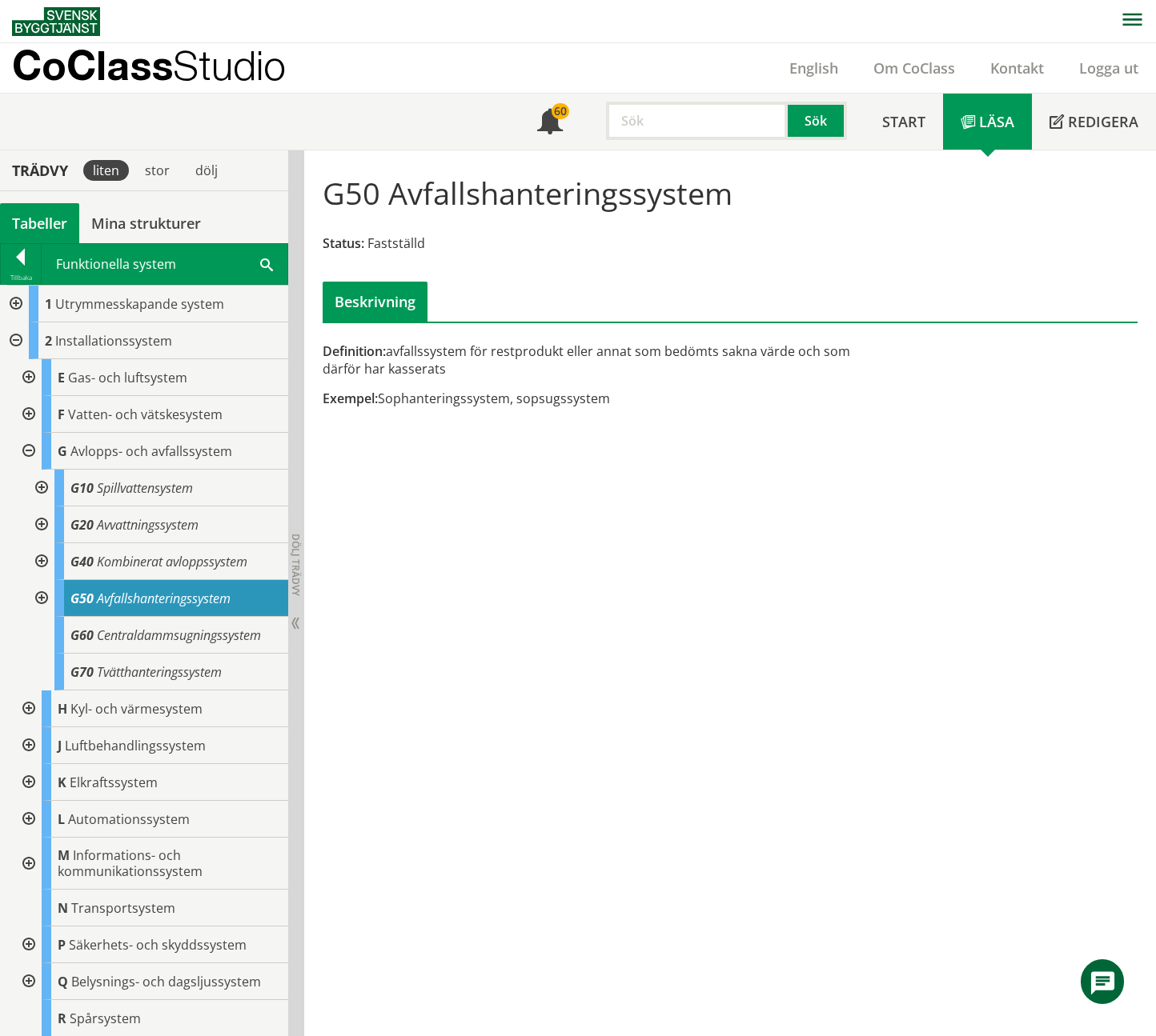
click at [41, 593] on div at bounding box center [40, 598] width 29 height 37
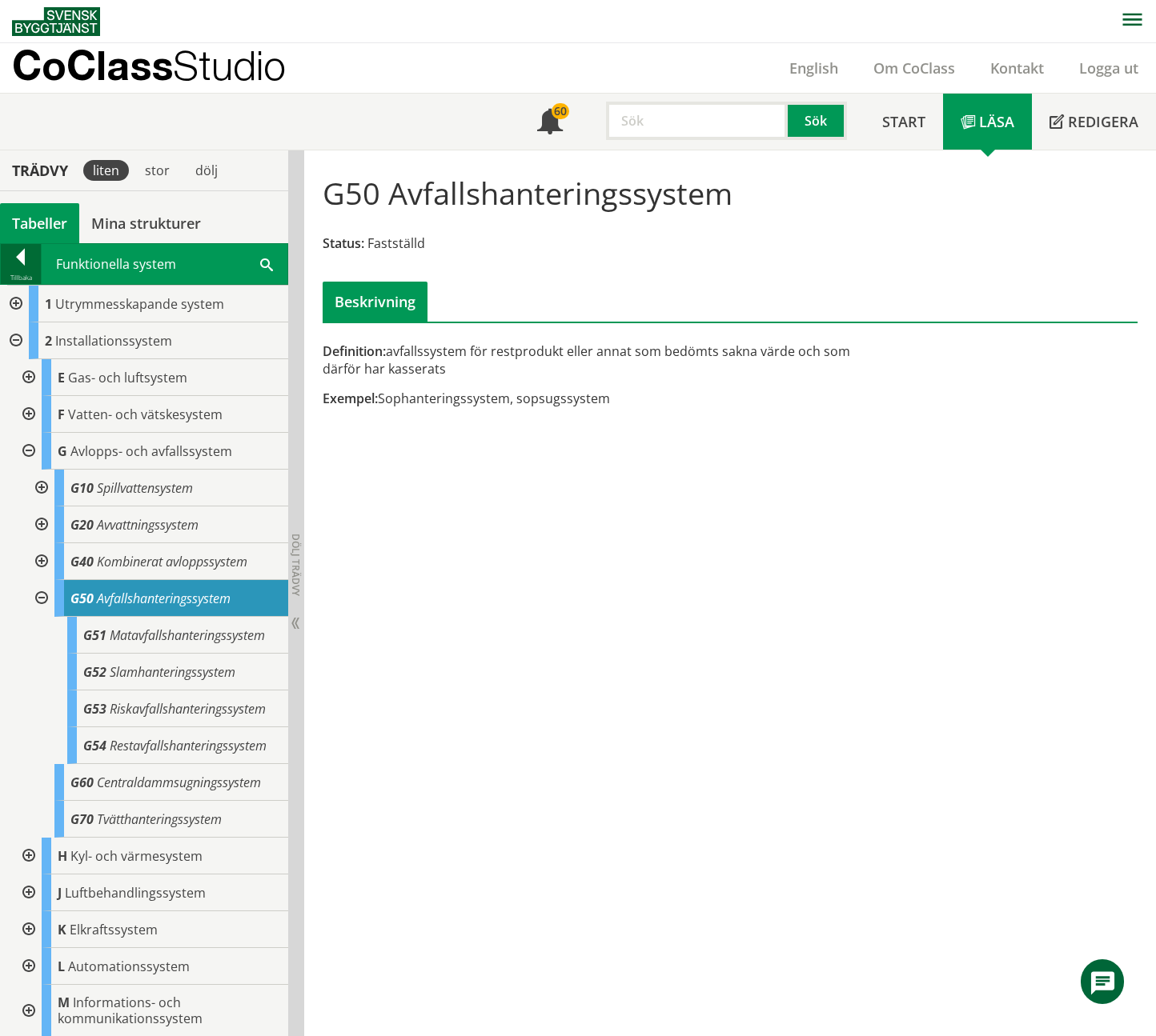
click at [19, 252] on div at bounding box center [21, 260] width 40 height 23
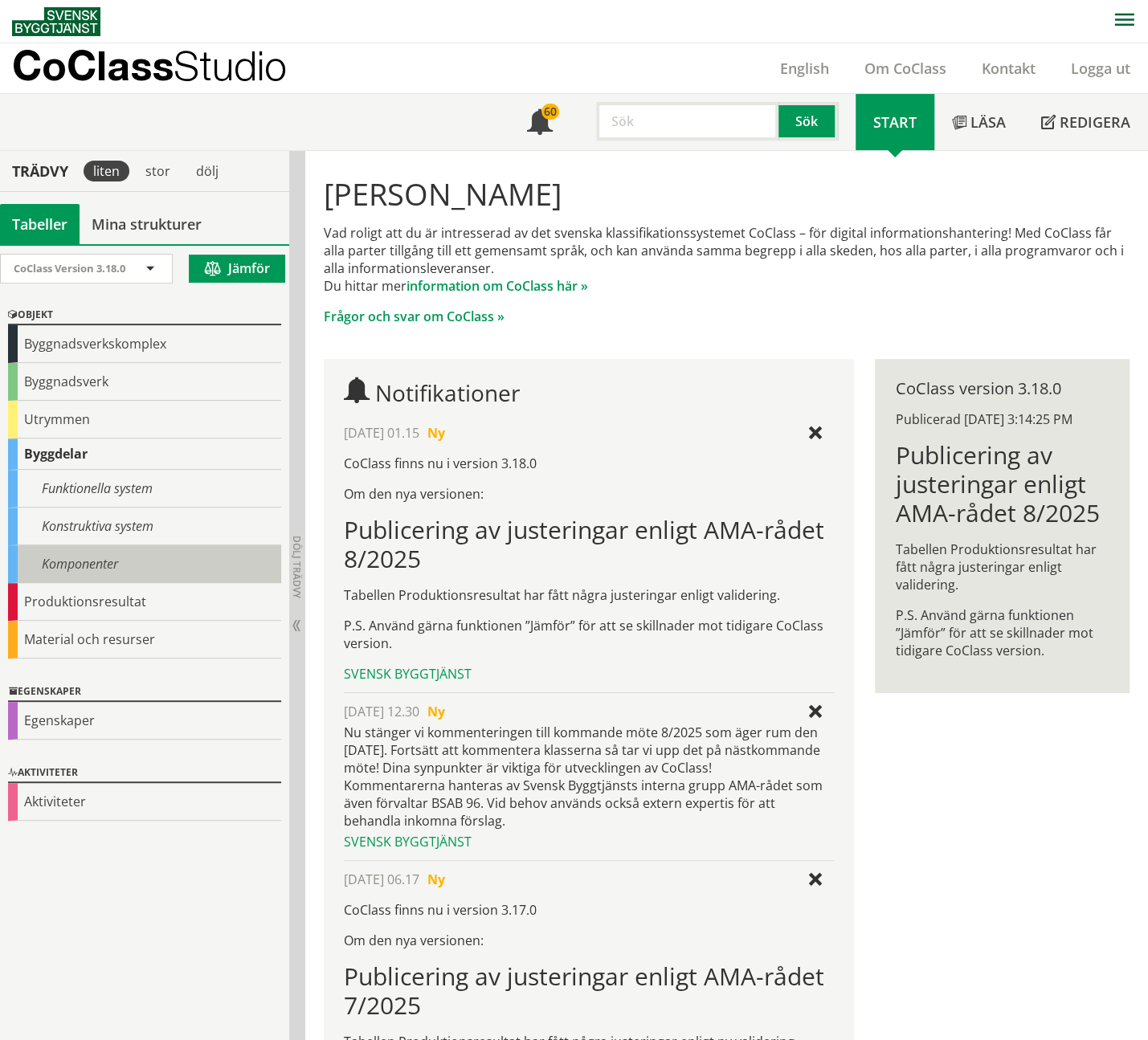
click at [89, 560] on div "Komponenter" at bounding box center [144, 564] width 273 height 38
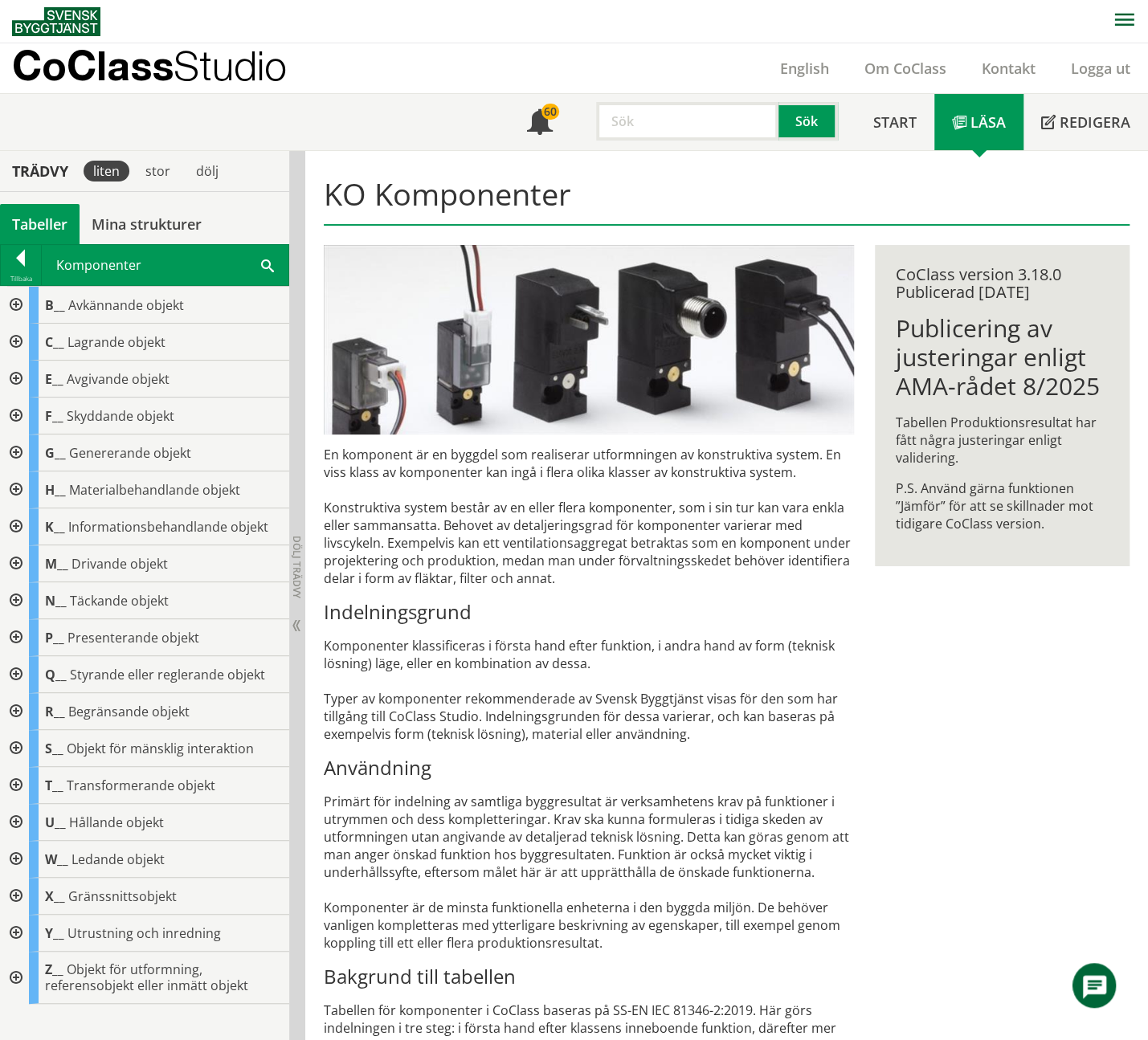
click at [656, 130] on input "text" at bounding box center [687, 121] width 183 height 39
paste input "underjordsbehållare"
click at [809, 113] on button "Sök" at bounding box center [808, 121] width 60 height 39
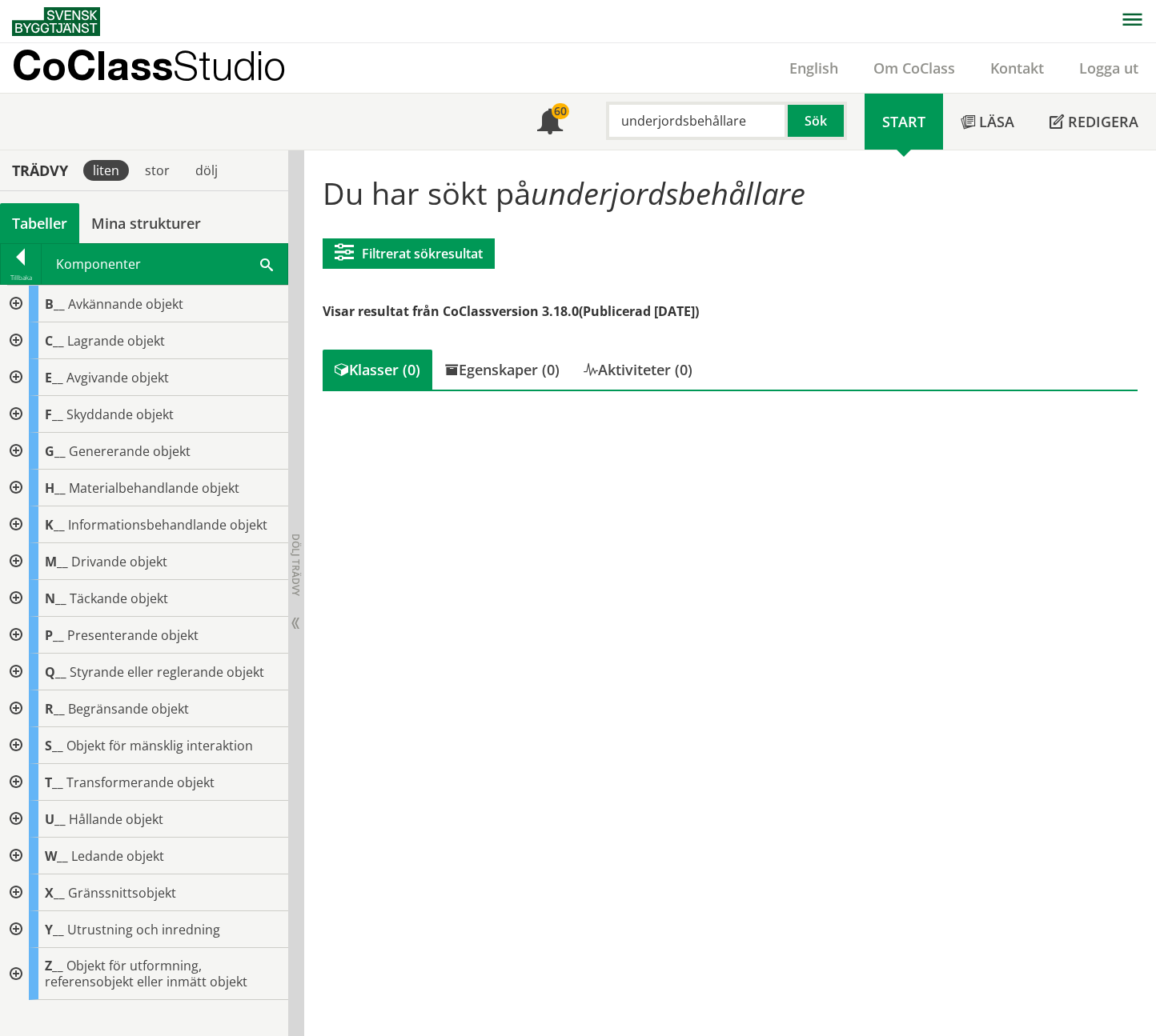
click at [683, 127] on input "underjordsbehållare" at bounding box center [696, 121] width 182 height 39
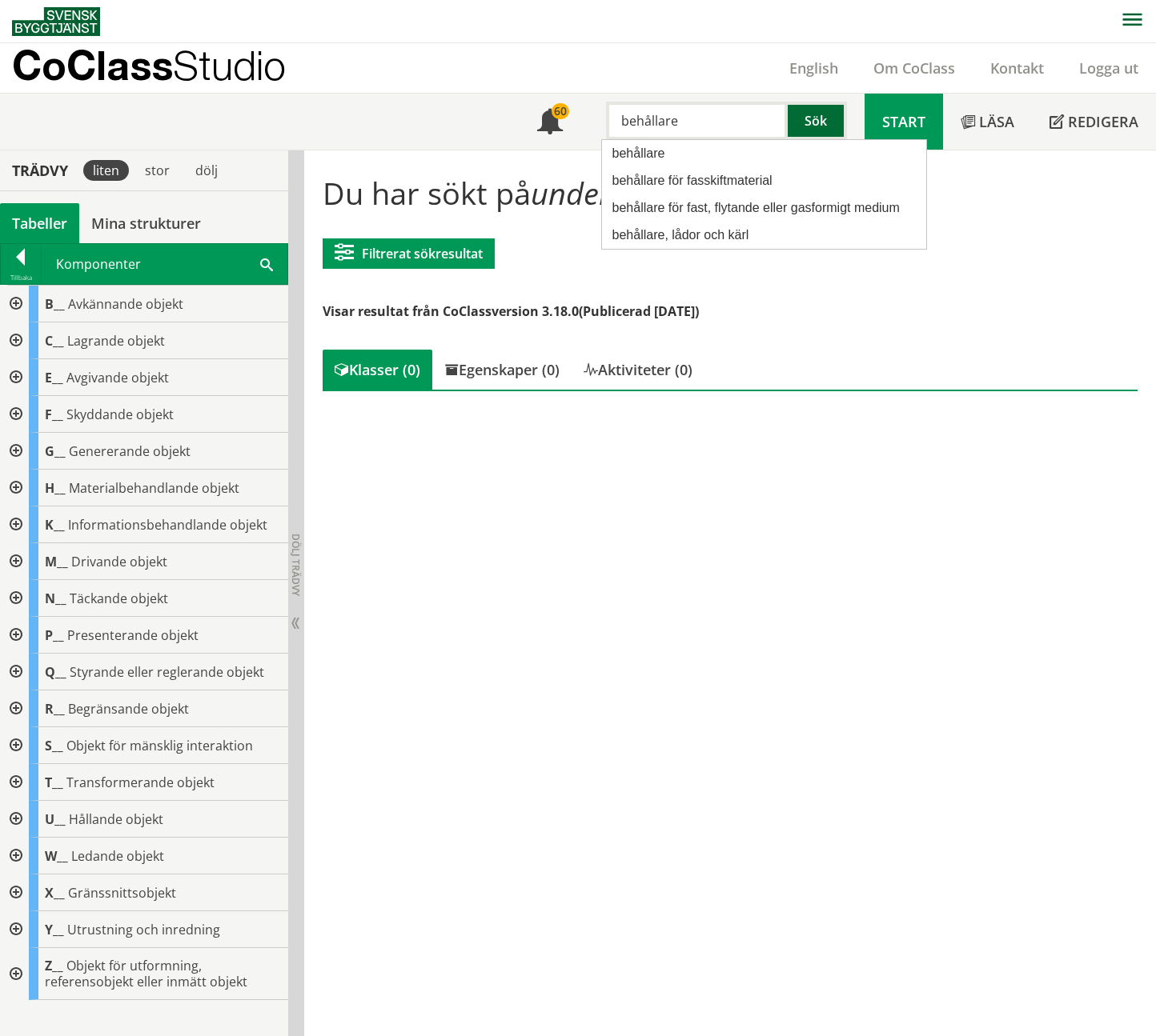
type input "behållare"
click at [820, 116] on button "Sök" at bounding box center [817, 121] width 59 height 39
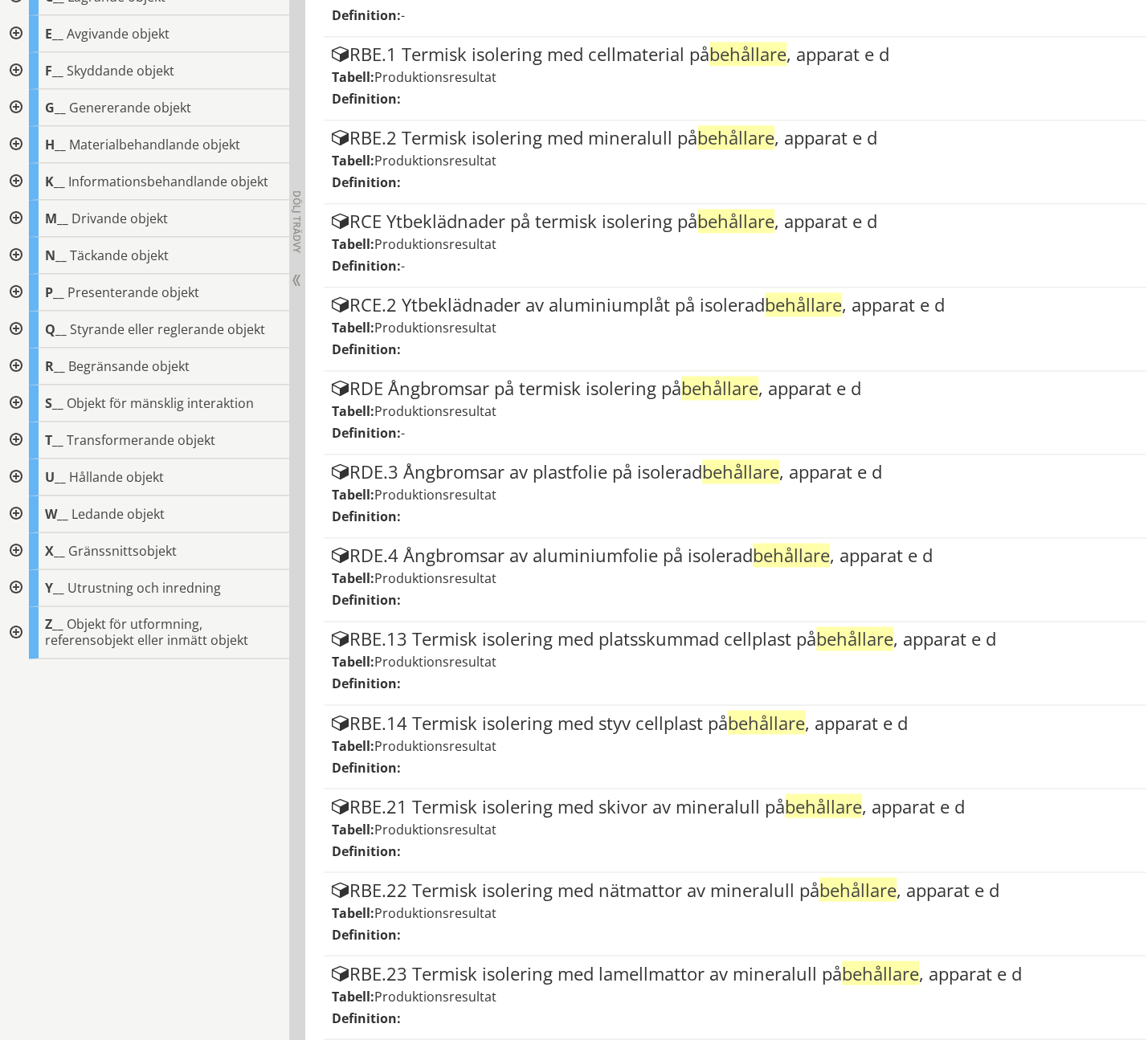
scroll to position [1134, 0]
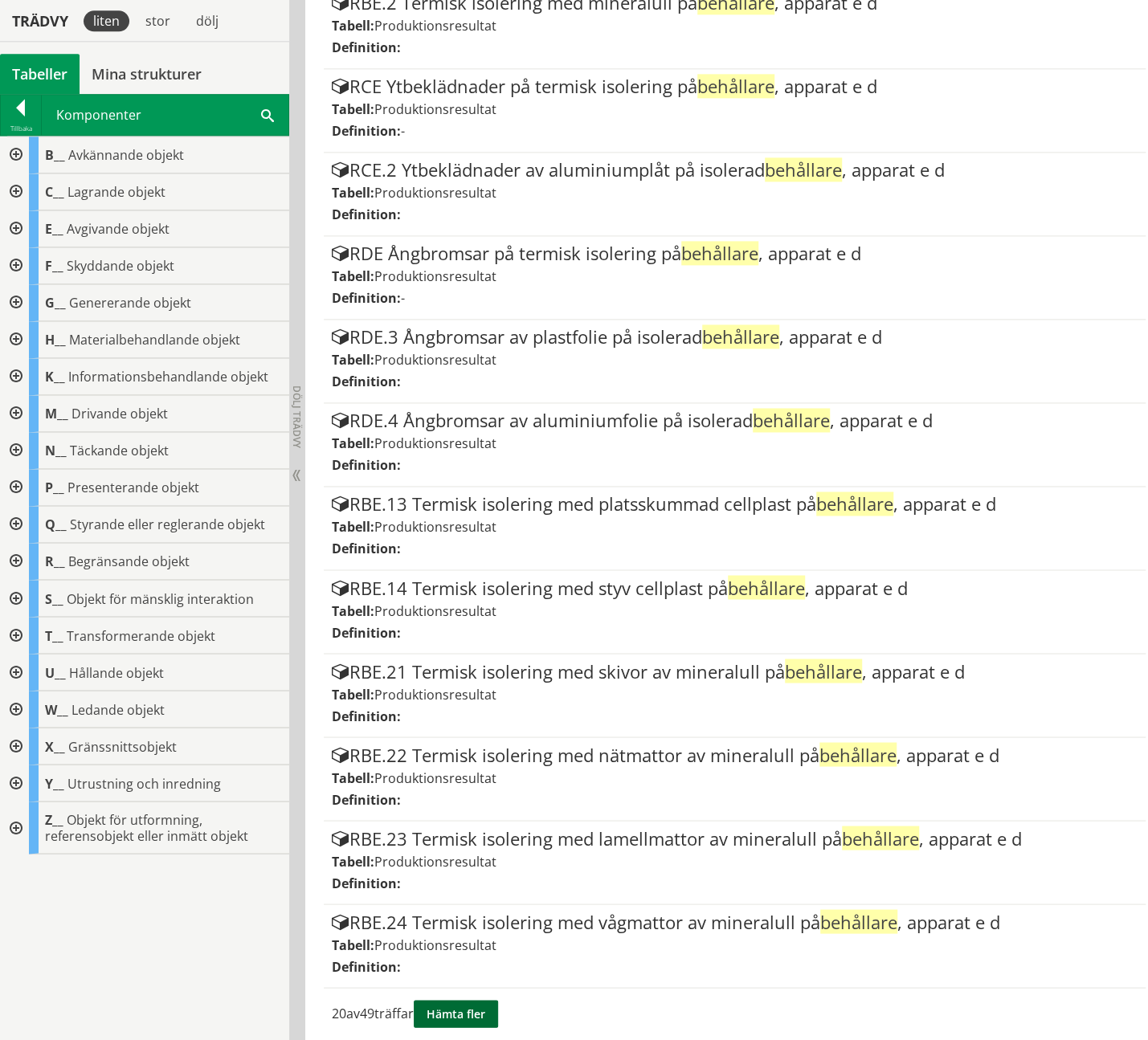
click at [480, 1006] on button "Hämta fler" at bounding box center [455, 1014] width 84 height 27
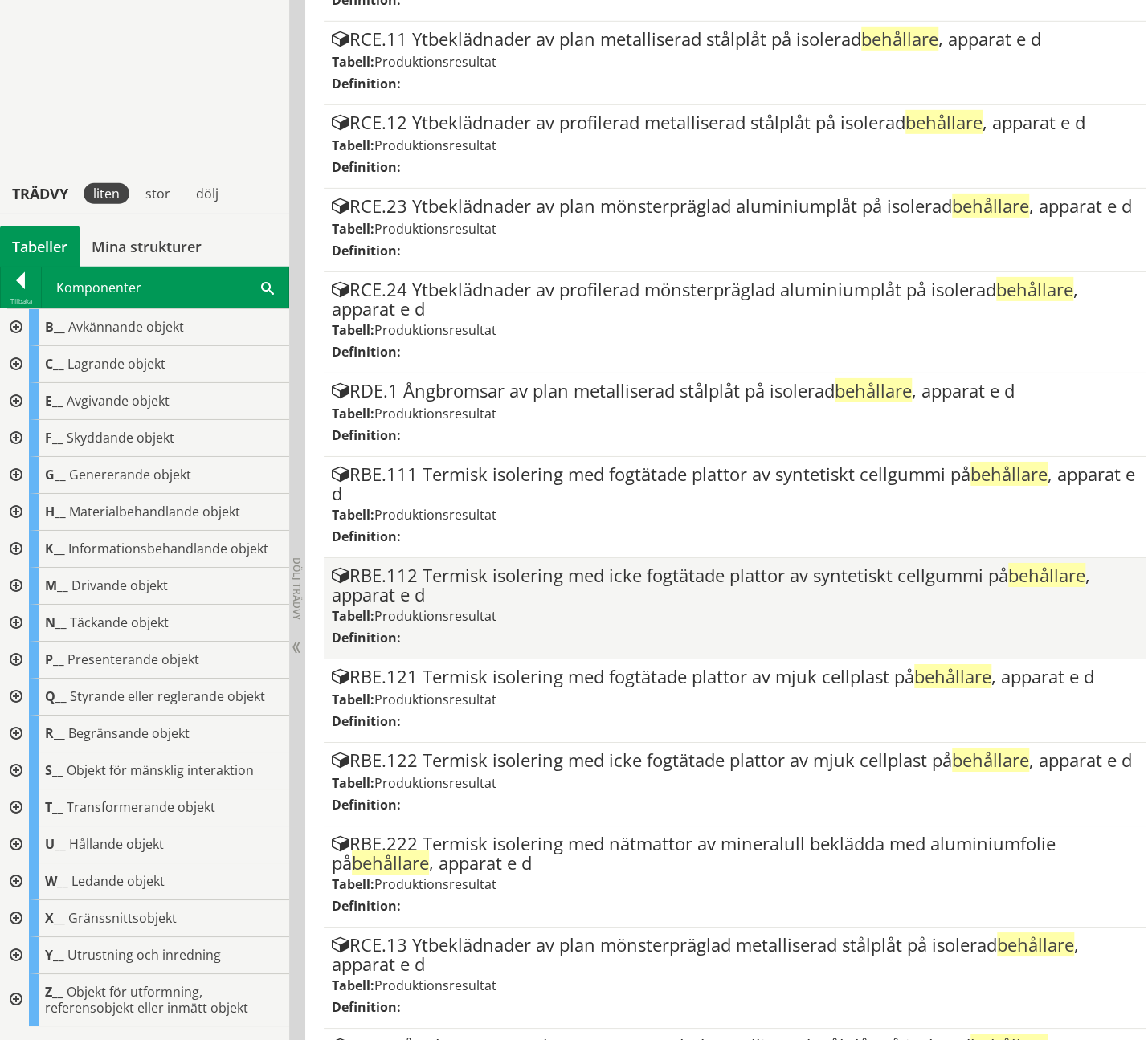
scroll to position [2939, 0]
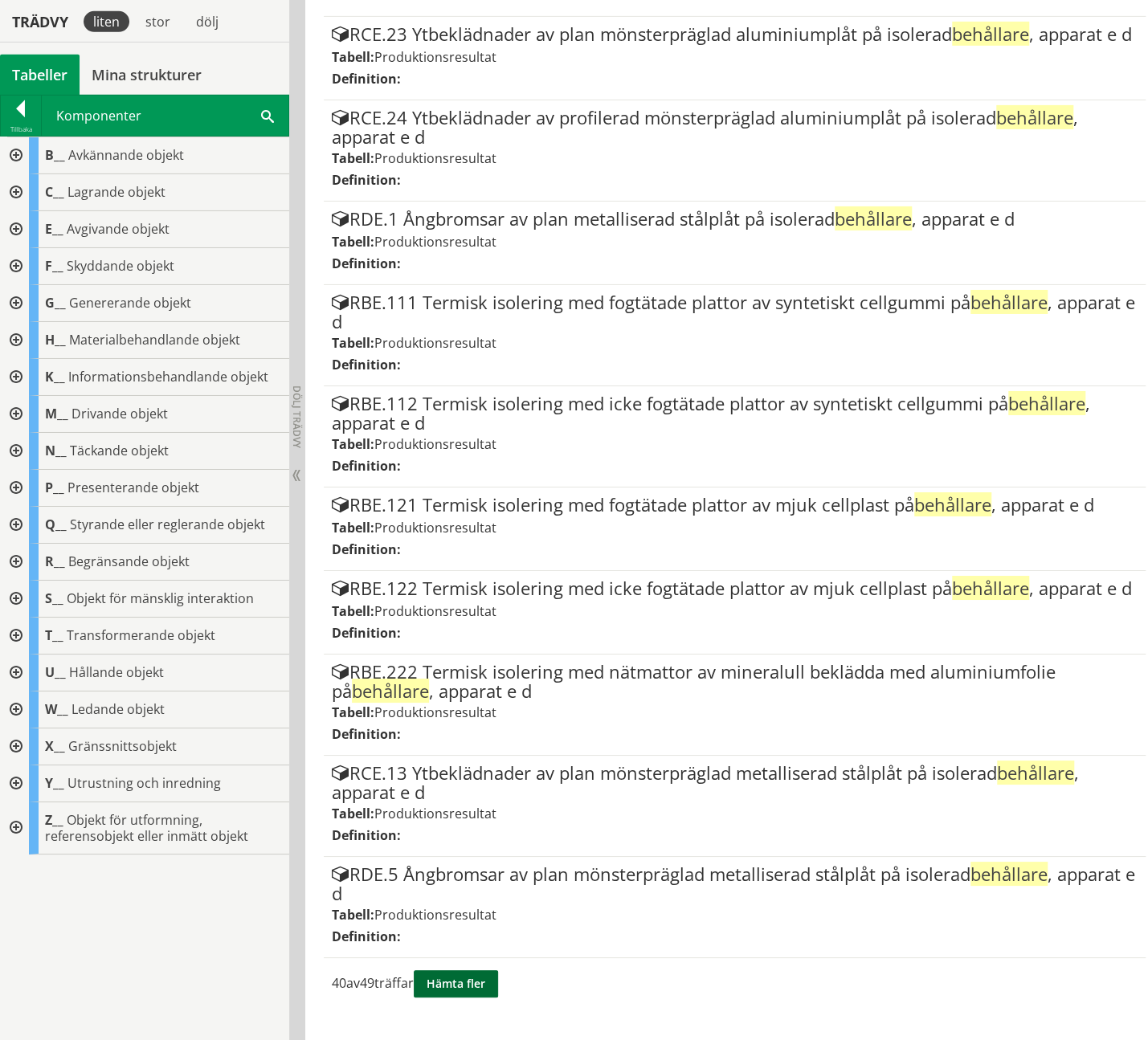
click at [472, 997] on button "Hämta fler" at bounding box center [455, 983] width 84 height 27
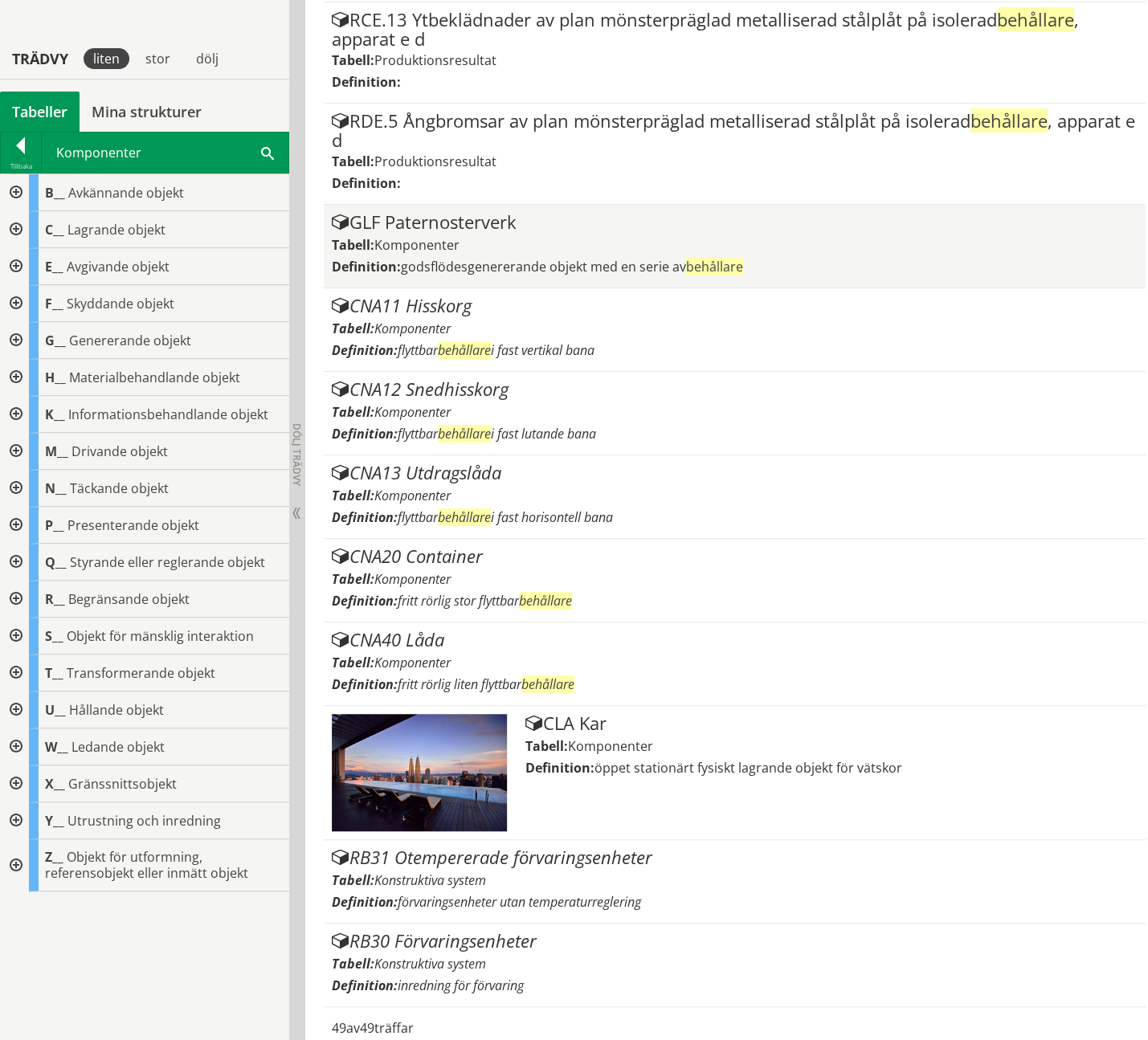
scroll to position [3731, 0]
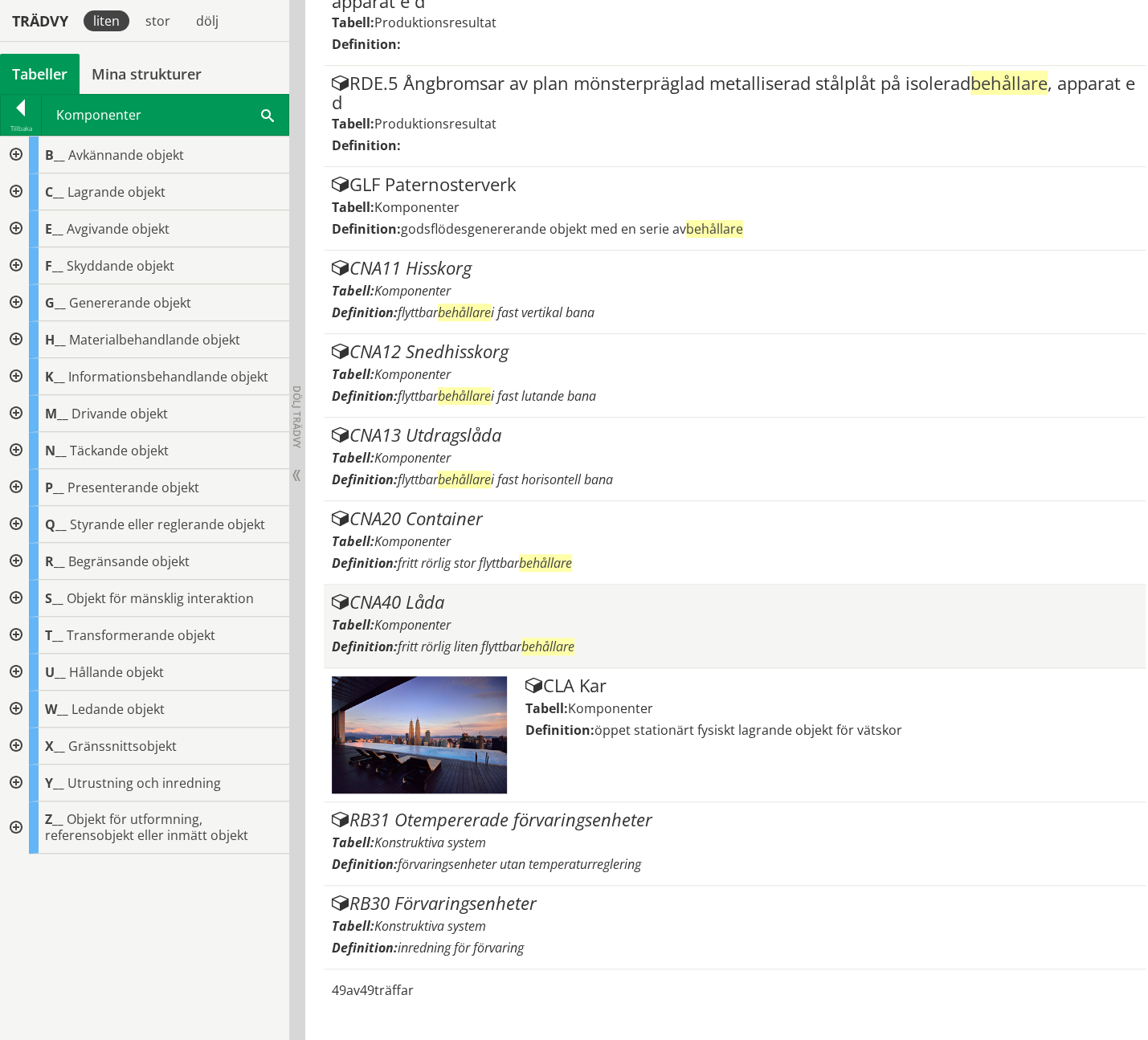
click at [443, 612] on div "CNA40 Låda" at bounding box center [735, 602] width 807 height 19
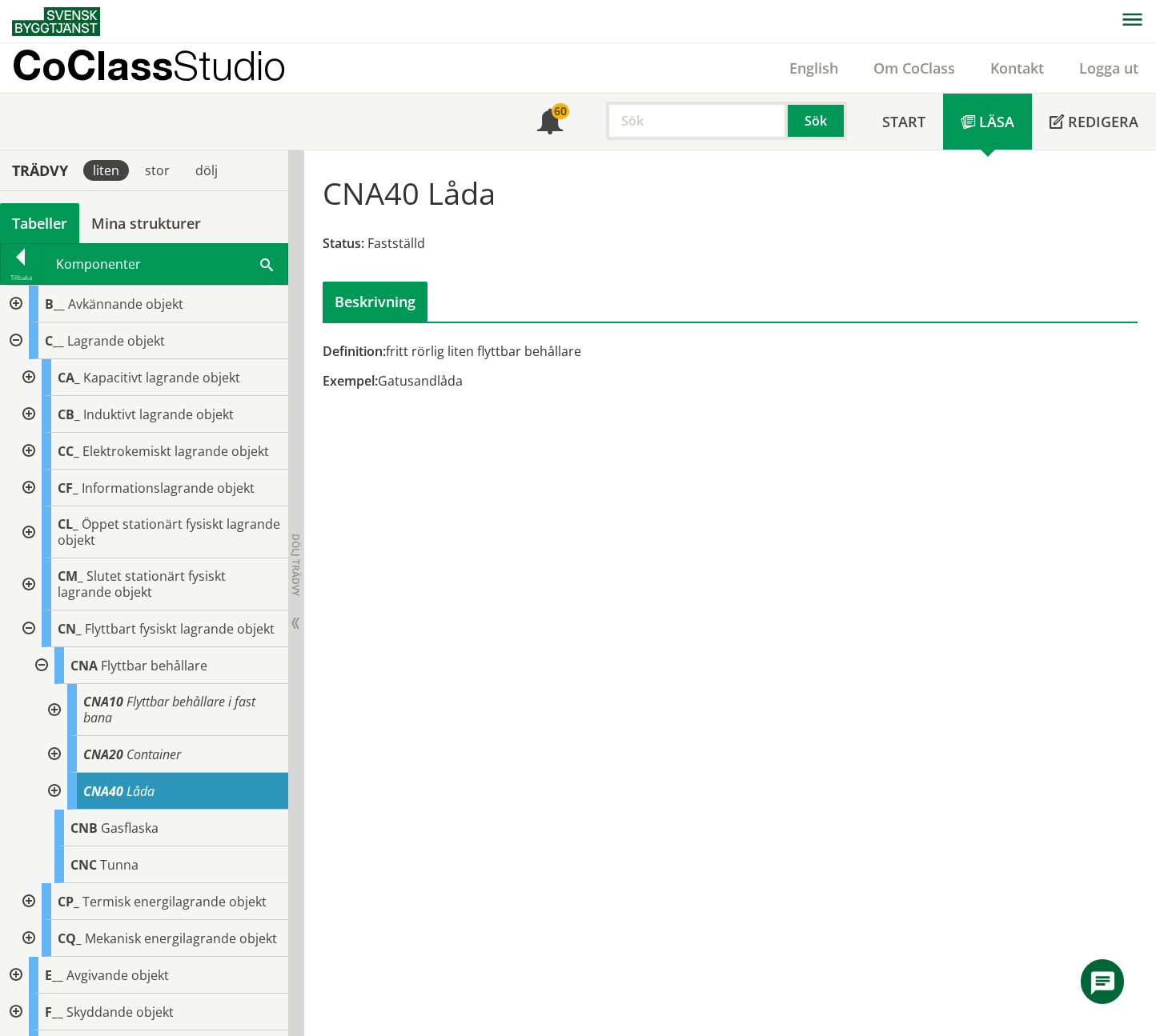
click at [52, 799] on div at bounding box center [53, 791] width 29 height 37
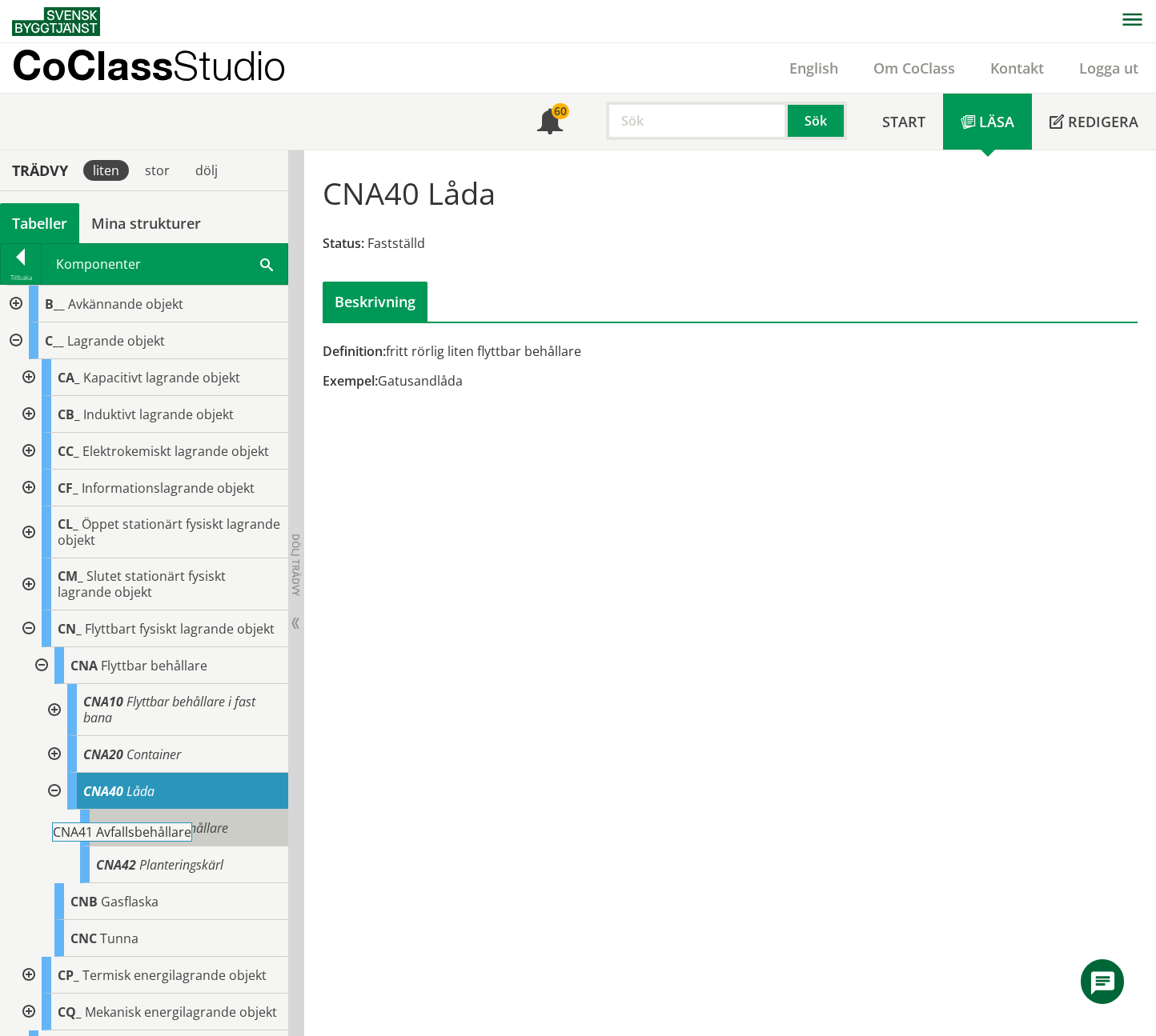
click at [180, 837] on span "Avfallsbehållare" at bounding box center [184, 828] width 89 height 18
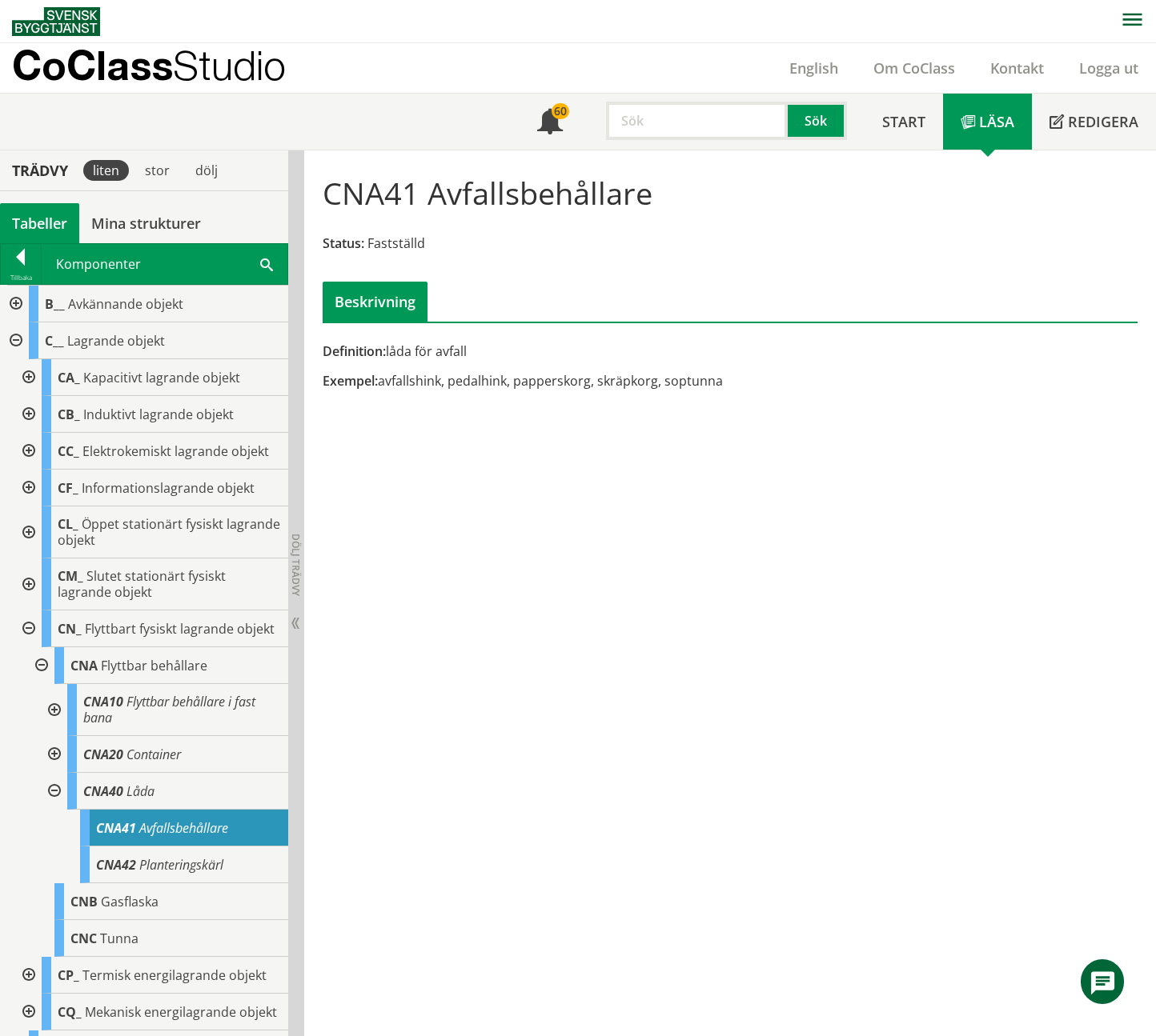
drag, startPoint x: 667, startPoint y: 380, endPoint x: 730, endPoint y: 385, distance: 63.2
click at [730, 384] on div "Exempel: avfallshink, pedalhink, papperskorg, skräpkorg, soptunna" at bounding box center [591, 380] width 537 height 18
paste input "askkopp"
click at [824, 116] on button "Sök" at bounding box center [817, 121] width 59 height 39
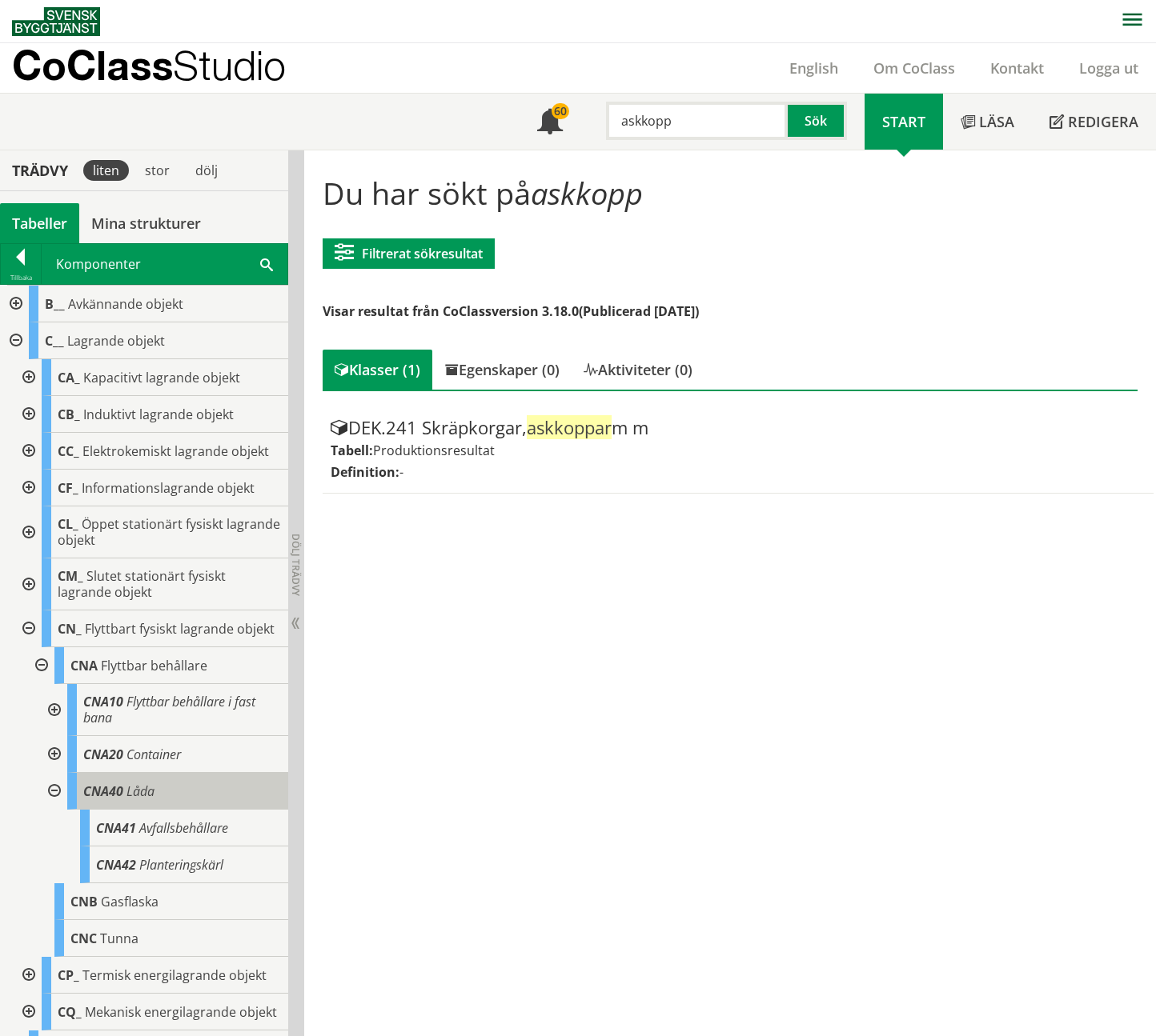
click at [152, 800] on span "Låda" at bounding box center [140, 791] width 28 height 18
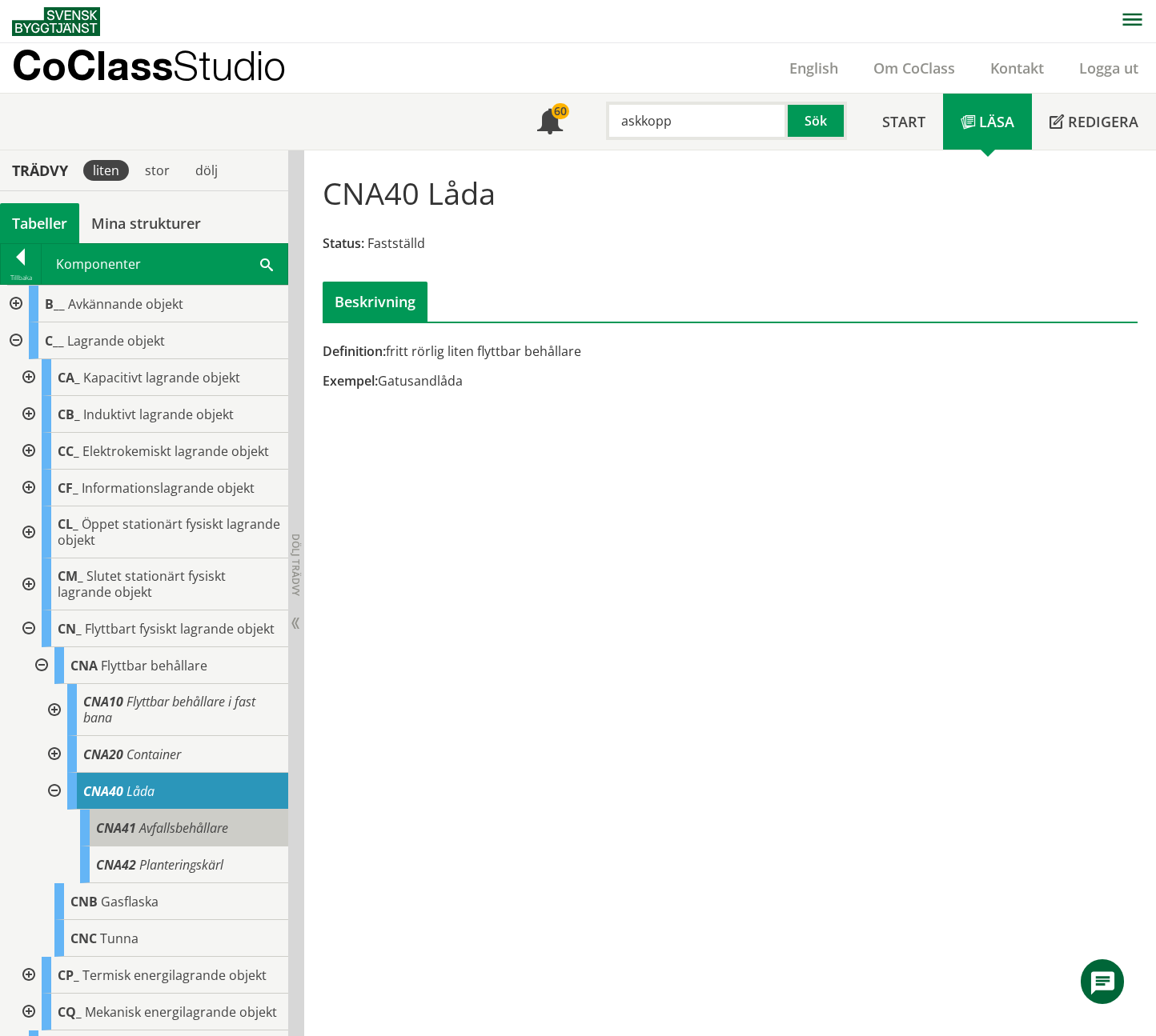
click at [199, 837] on span "Avfallsbehållare" at bounding box center [184, 828] width 89 height 18
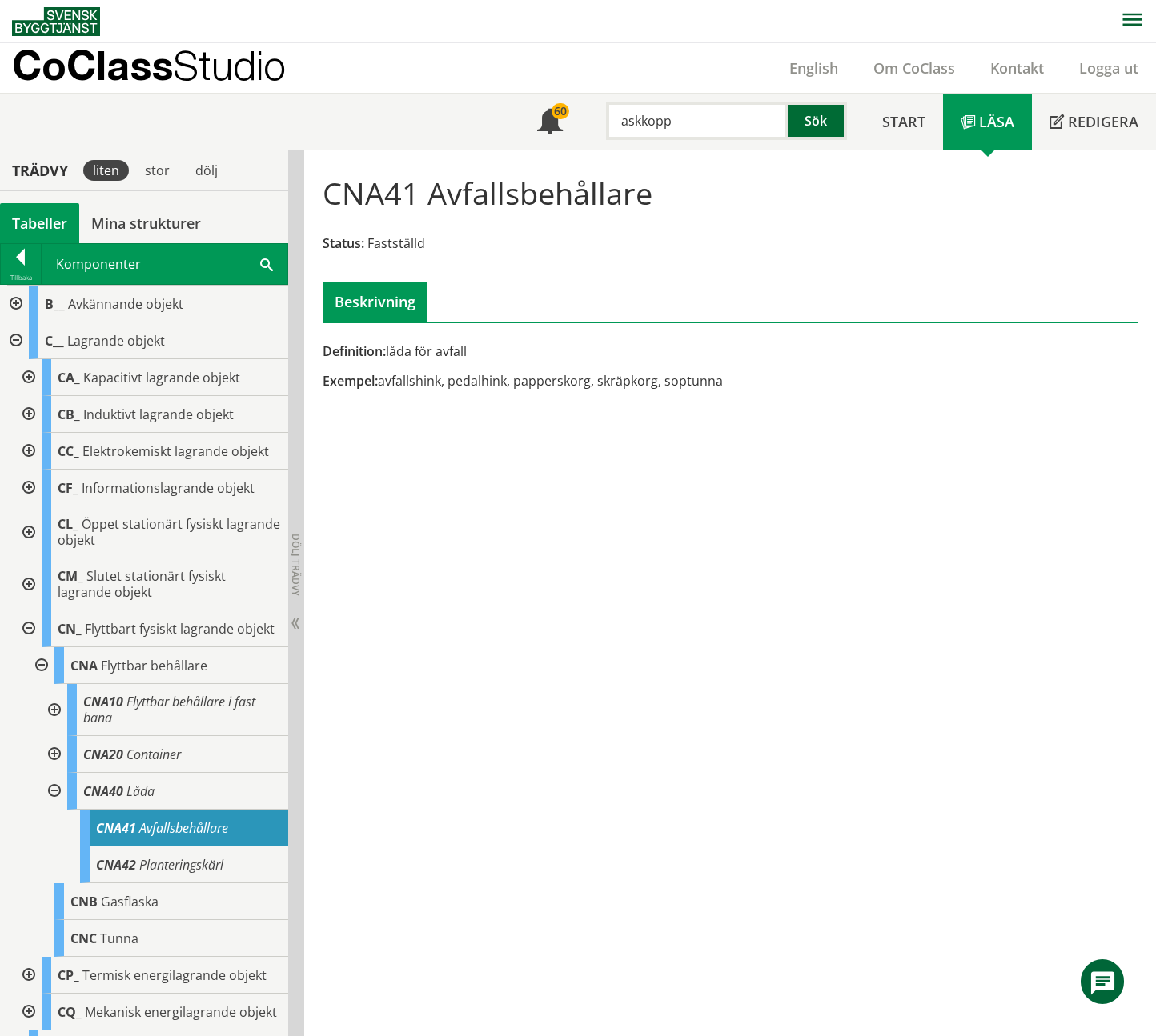
click at [814, 125] on button "Sök" at bounding box center [817, 121] width 59 height 39
click at [809, 118] on button "Sök" at bounding box center [817, 121] width 59 height 39
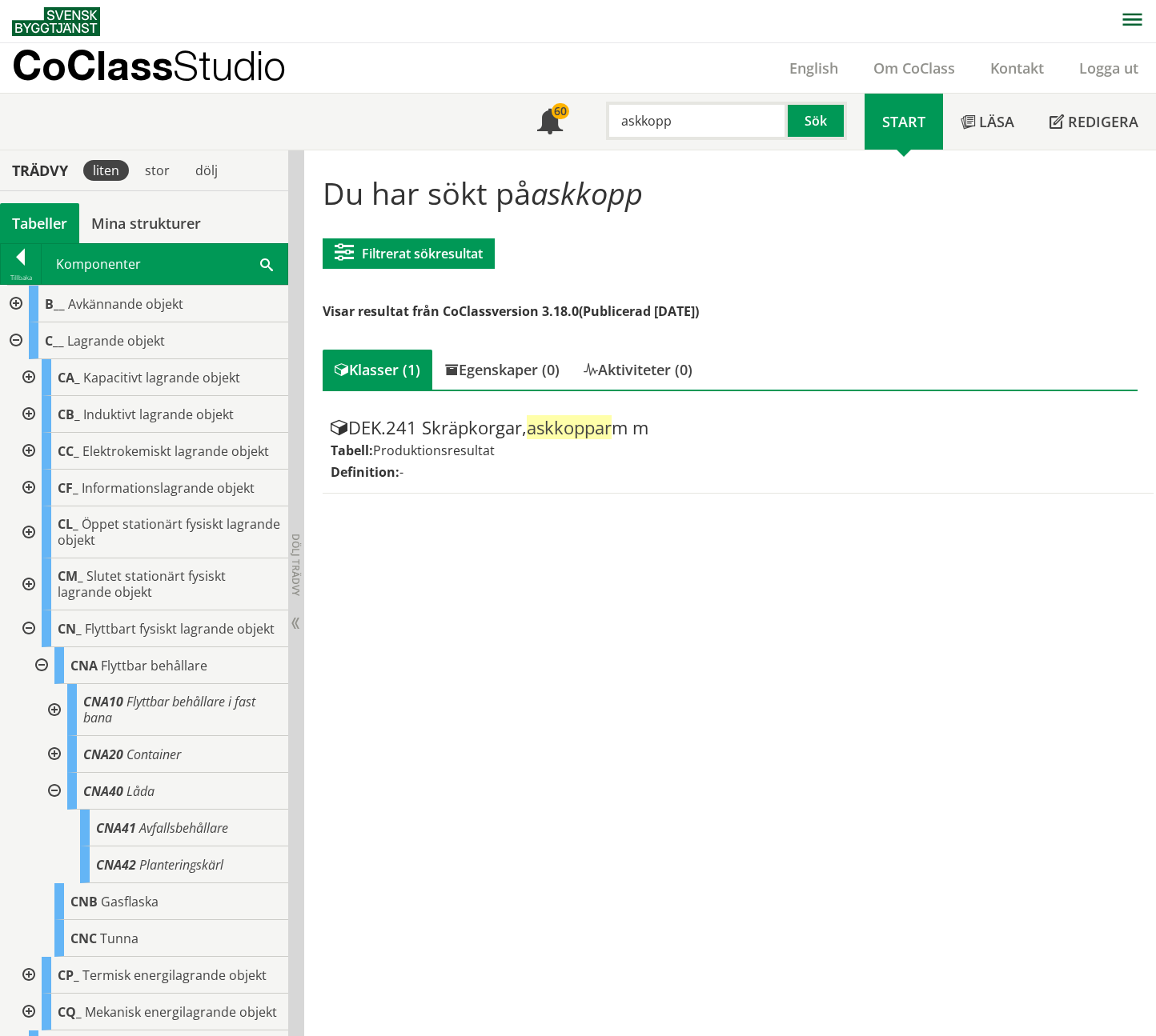
click at [706, 128] on input "askkopp" at bounding box center [696, 121] width 182 height 39
click at [819, 112] on button "Sök" at bounding box center [817, 121] width 59 height 39
click at [719, 121] on input "askkoppar" at bounding box center [696, 121] width 182 height 39
type input "askkopp"
click at [179, 840] on body "AMA AMA Beskrivningsverktyg AMA Funktion BSAB Bygginfo Byggjura Byggkatalogen B…" at bounding box center [578, 518] width 1156 height 1036
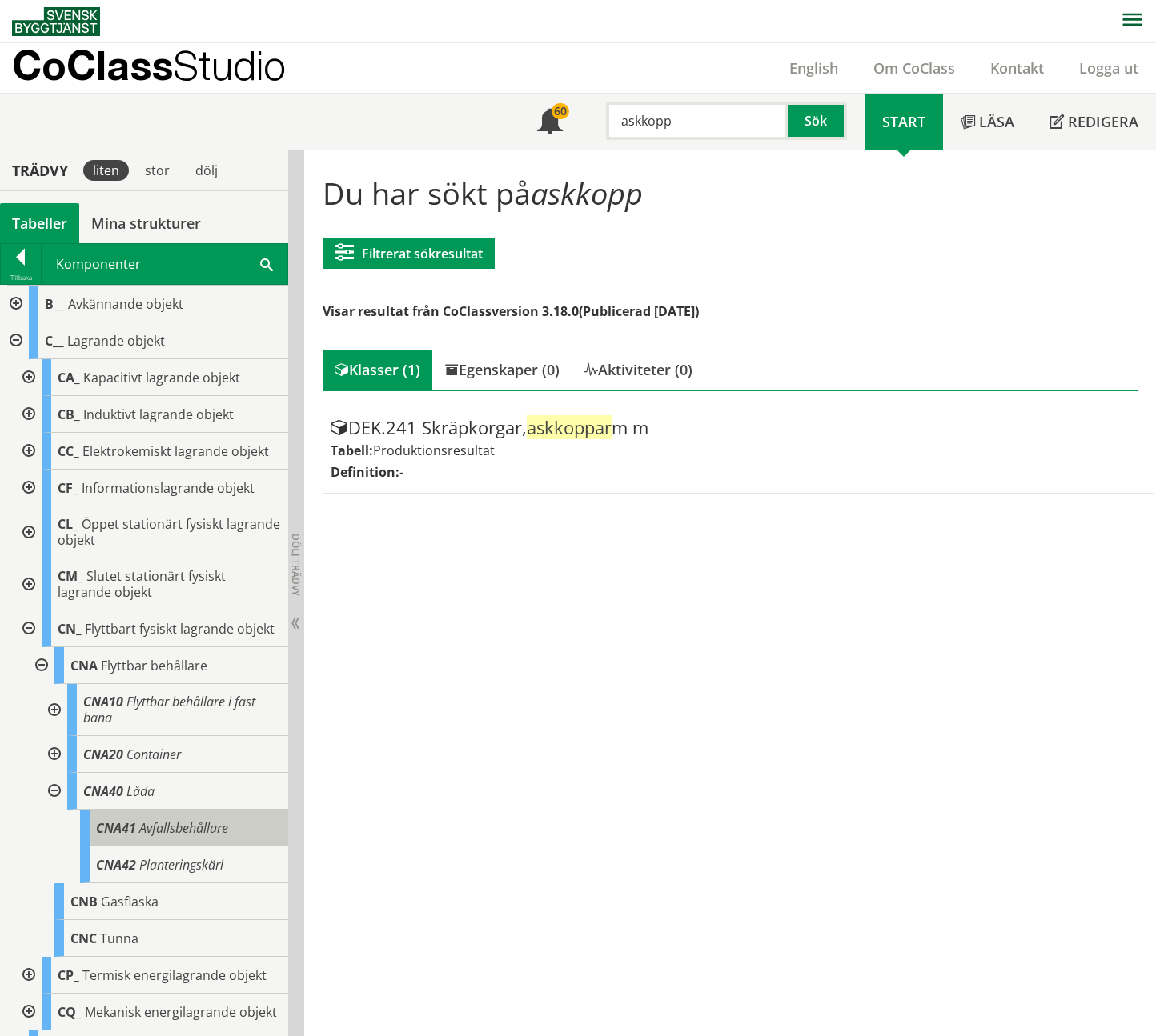
click at [179, 837] on span "Avfallsbehållare" at bounding box center [184, 828] width 89 height 18
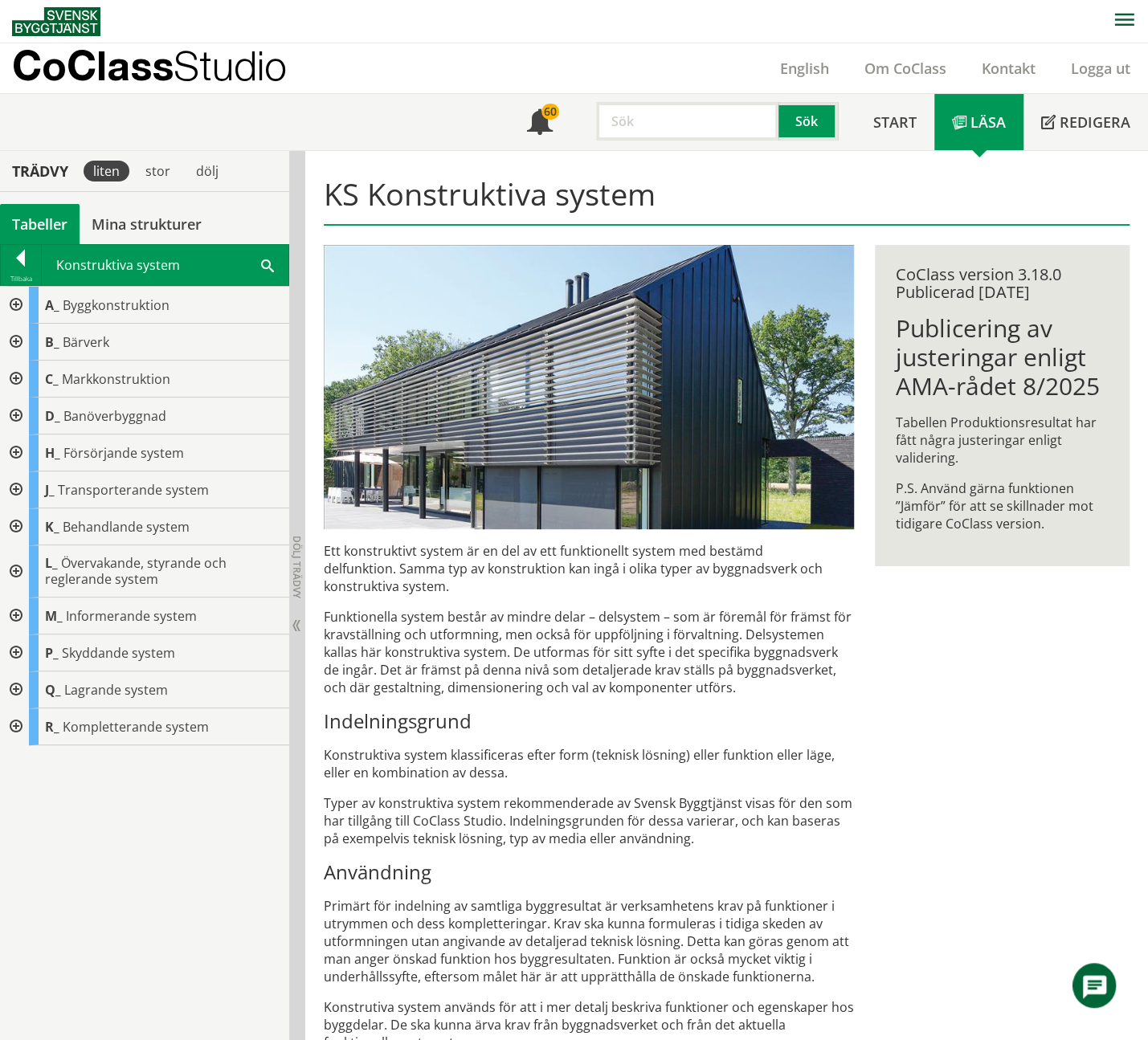
click at [67, 18] on img at bounding box center [56, 22] width 88 height 29
